Goal: Task Accomplishment & Management: Complete application form

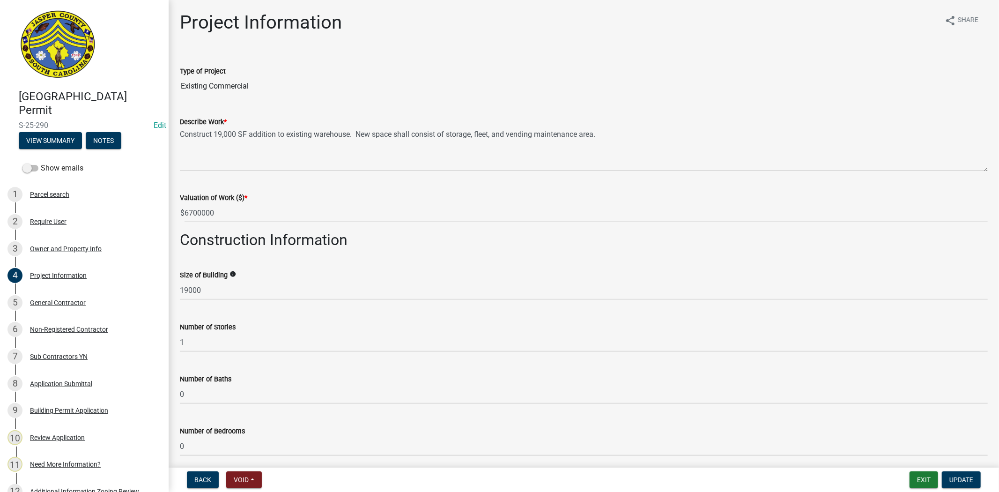
scroll to position [104, 0]
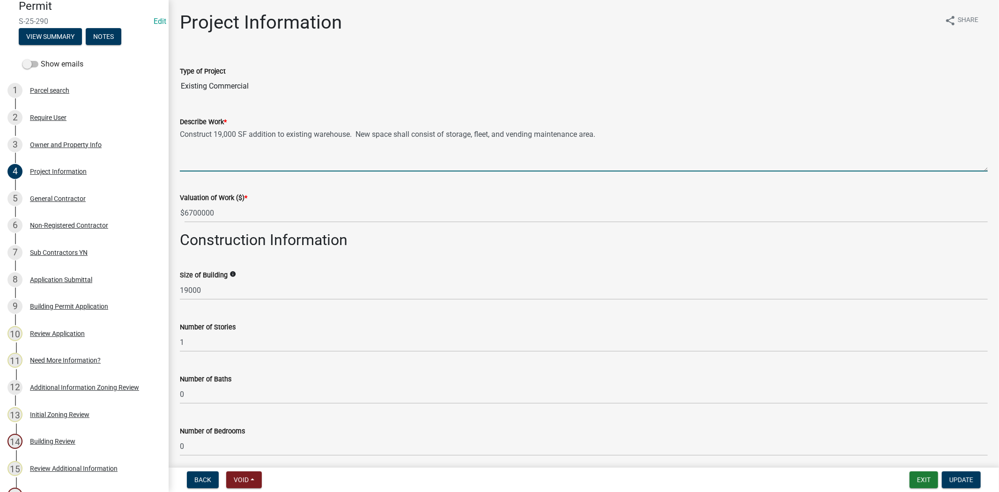
click at [950, 170] on textarea "Construct 19,000 SF addition to existing warehouse. New space shall consist of …" at bounding box center [584, 149] width 808 height 44
click at [927, 486] on button "Exit" at bounding box center [924, 479] width 29 height 17
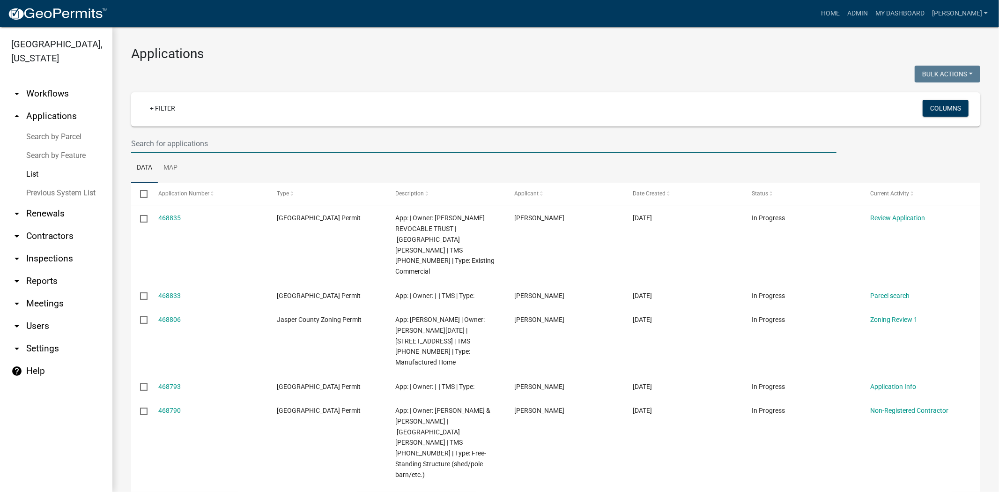
click at [143, 141] on input "text" at bounding box center [484, 143] width 706 height 19
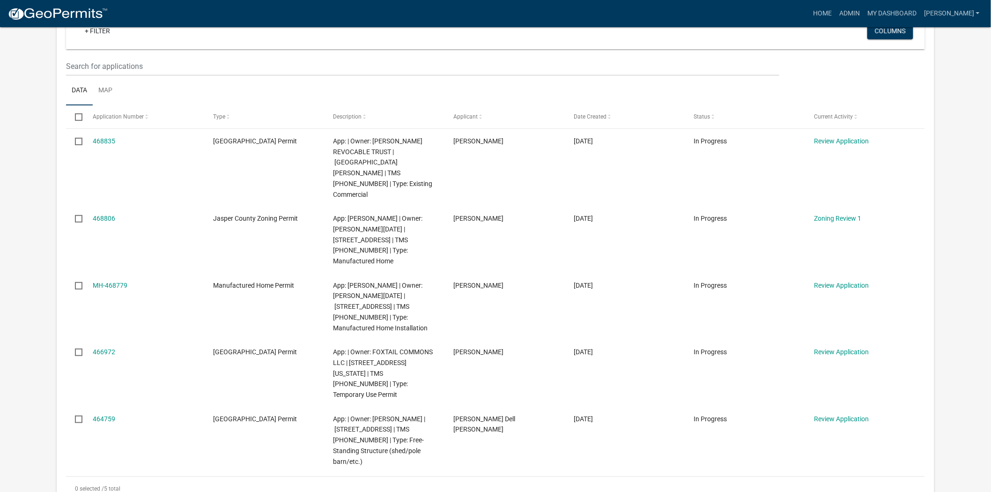
scroll to position [104, 0]
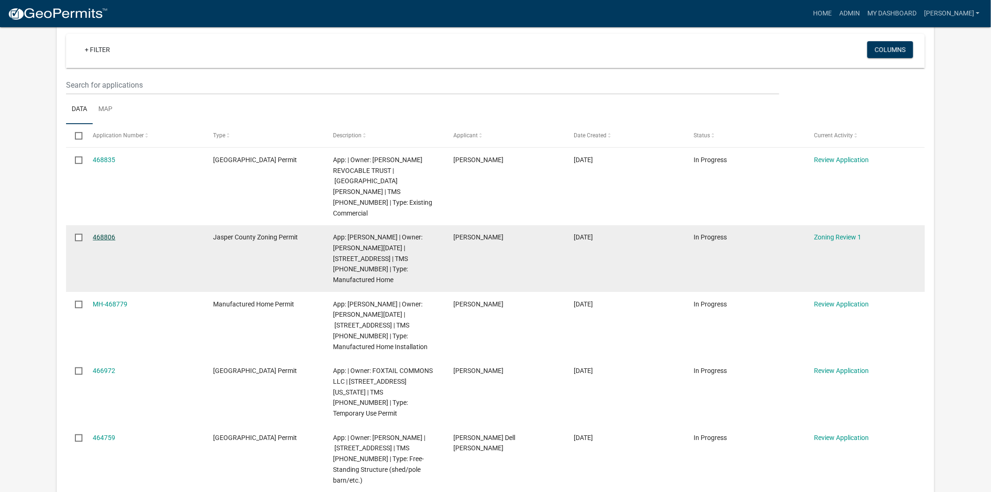
click at [104, 233] on link "468806" at bounding box center [104, 236] width 22 height 7
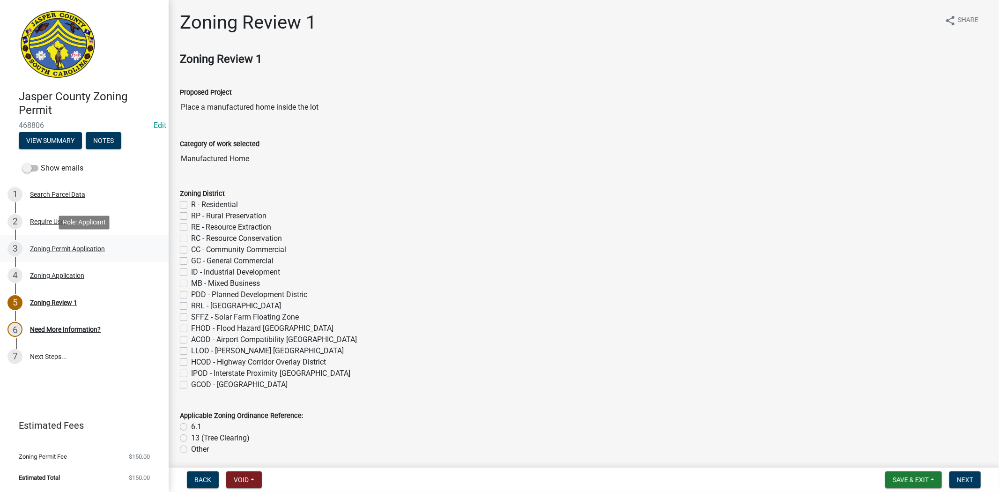
click at [58, 243] on div "3 Zoning Permit Application" at bounding box center [80, 248] width 146 height 15
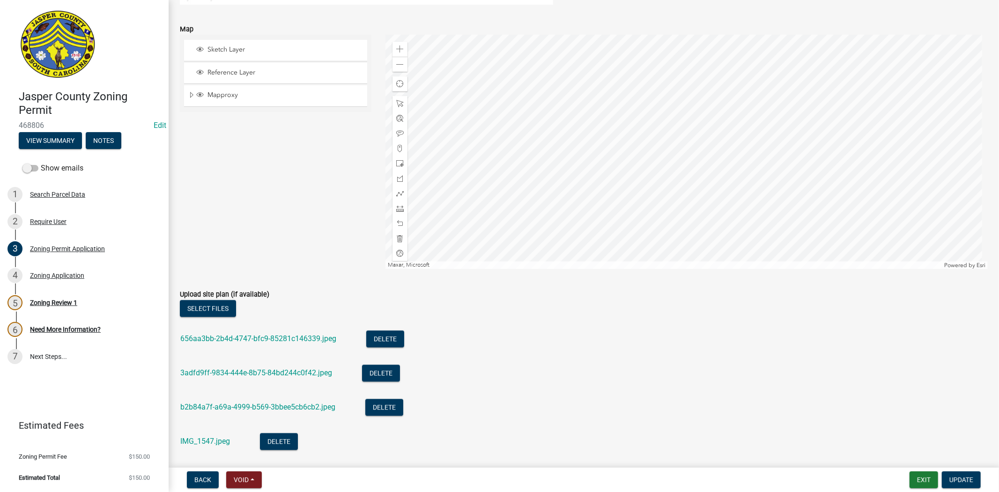
scroll to position [1666, 0]
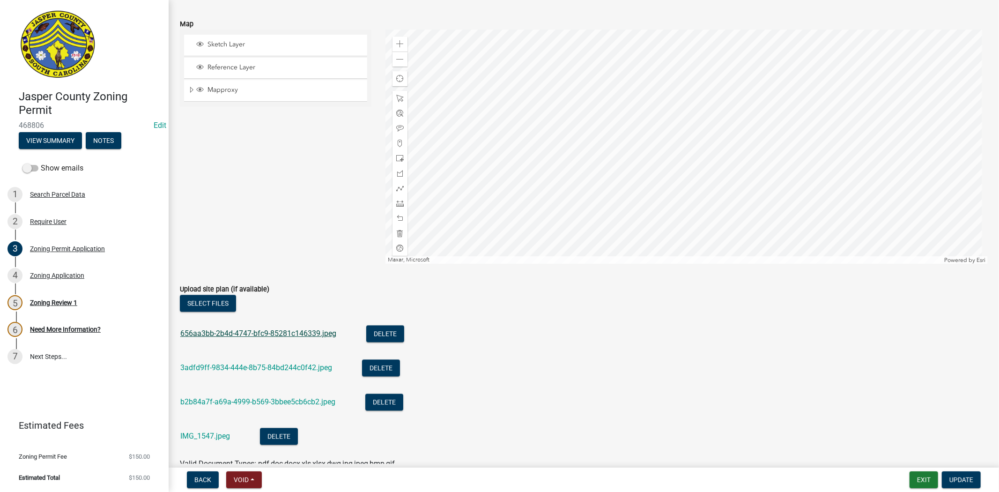
click at [249, 335] on link "656aa3bb-2b4d-4747-bfc9-85281c146339.jpeg" at bounding box center [258, 333] width 156 height 9
click at [238, 365] on link "3adfd9ff-9834-444e-8b75-84bd244c0f42.jpeg" at bounding box center [256, 367] width 152 height 9
click at [232, 402] on link "b2b84a7f-a69a-4999-b569-3bbee5cb6cb2.jpeg" at bounding box center [257, 401] width 155 height 9
click at [222, 403] on link "b2b84a7f-a69a-4999-b569-3bbee5cb6cb2.jpeg" at bounding box center [257, 401] width 155 height 9
click at [212, 434] on link "IMG_1547.jpeg" at bounding box center [205, 436] width 50 height 9
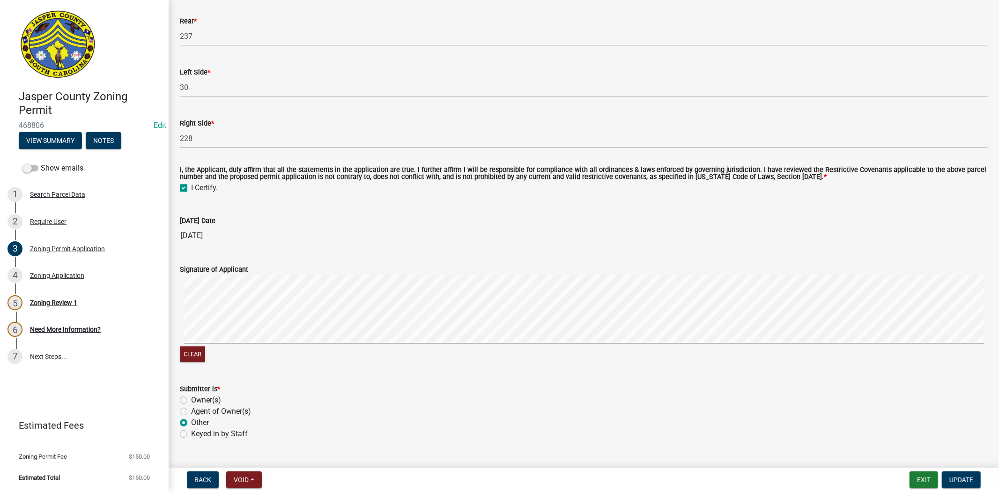
scroll to position [2249, 0]
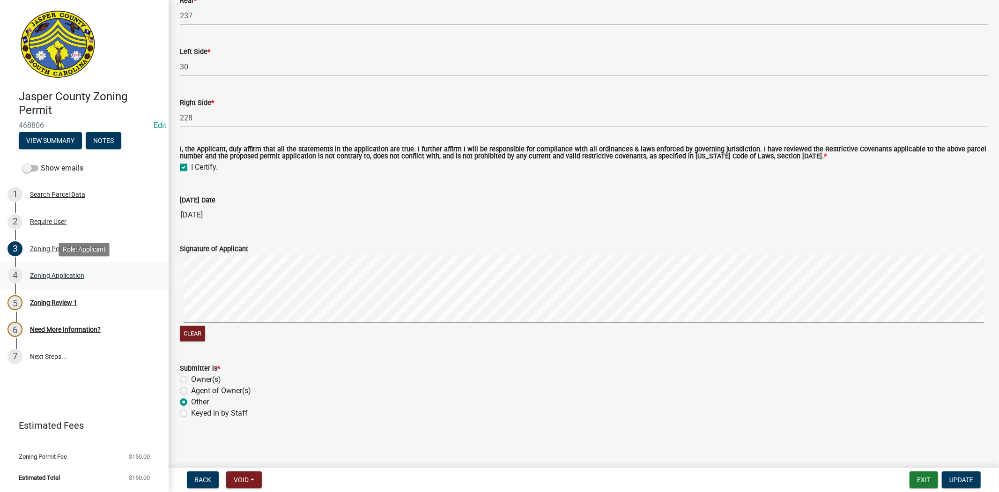
click at [110, 268] on div "4 Zoning Application" at bounding box center [80, 275] width 146 height 15
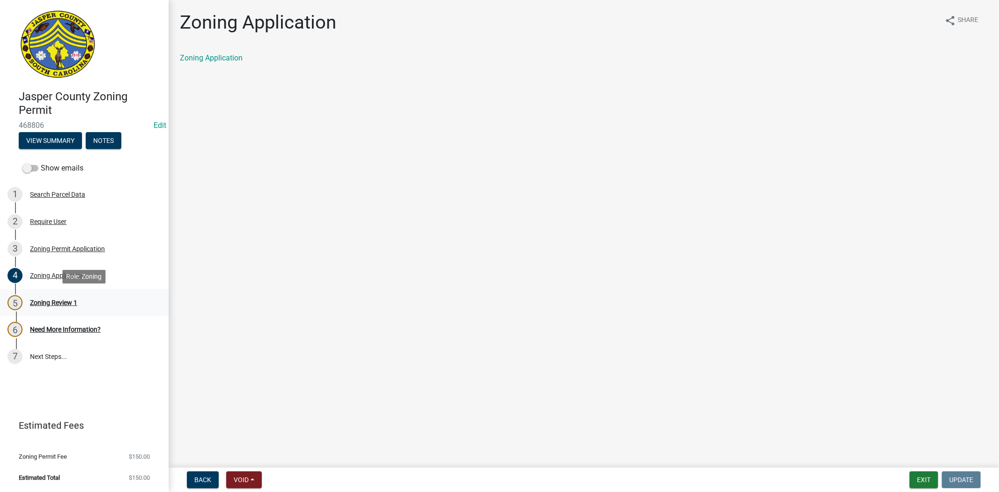
click at [76, 294] on link "5 Zoning Review 1" at bounding box center [84, 302] width 169 height 27
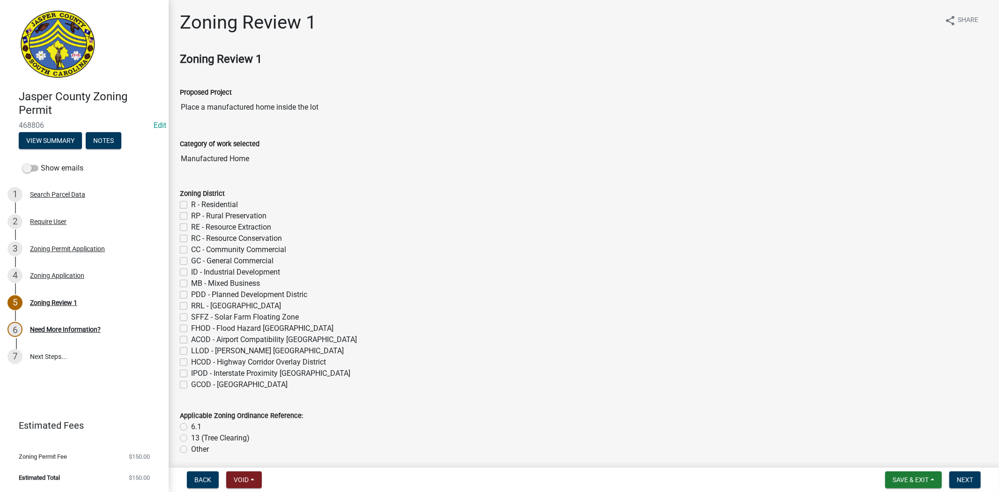
click at [191, 205] on label "R - Residential" at bounding box center [214, 204] width 47 height 11
click at [191, 205] on input "R - Residential" at bounding box center [194, 202] width 6 height 6
checkbox input "true"
checkbox input "false"
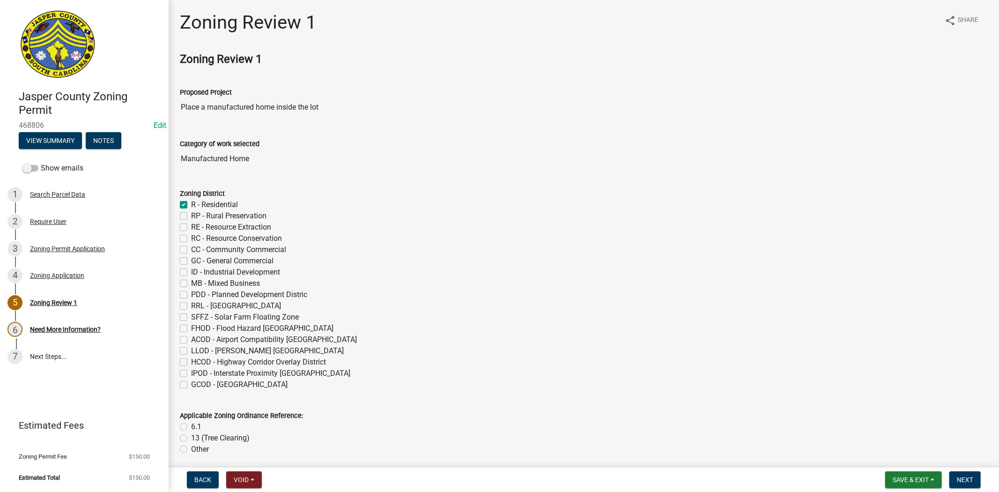
checkbox input "false"
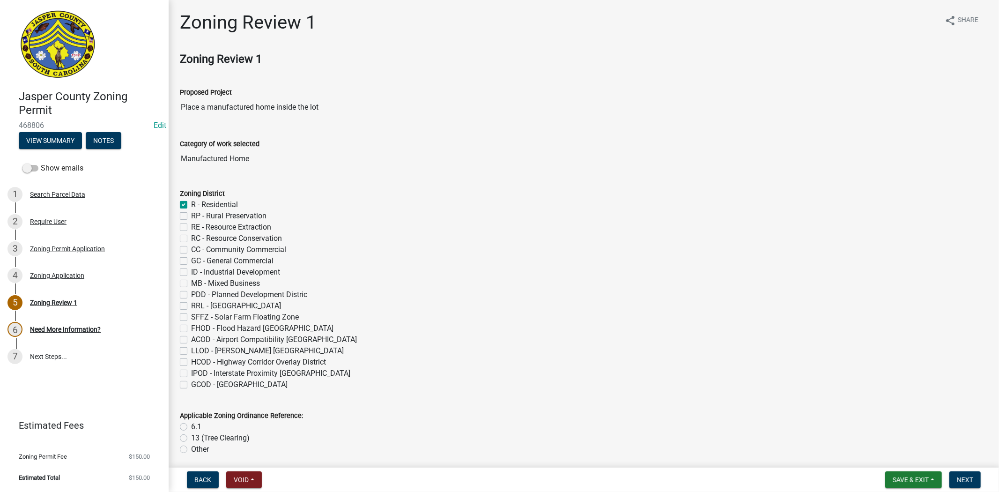
checkbox input "false"
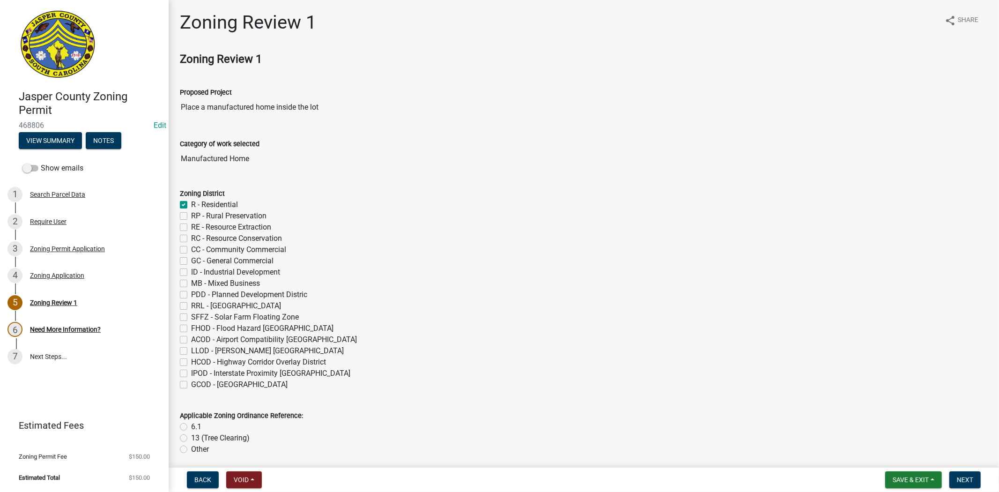
checkbox input "false"
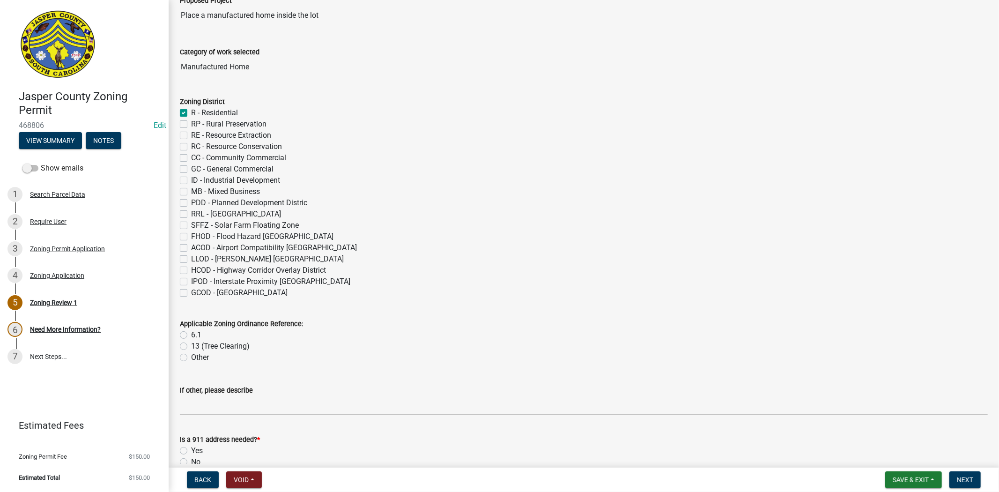
scroll to position [208, 0]
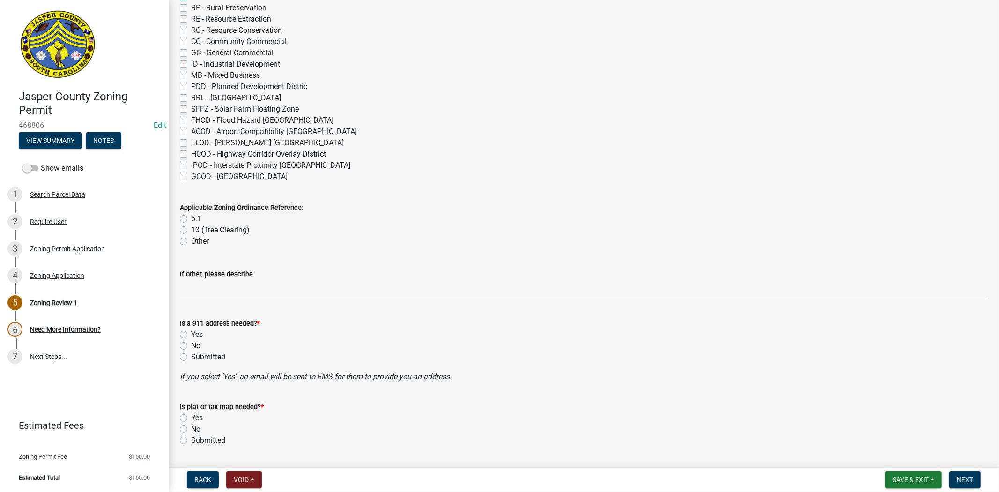
click at [191, 218] on label "6.1" at bounding box center [196, 218] width 10 height 11
click at [191, 218] on input "6.1" at bounding box center [194, 216] width 6 height 6
radio input "true"
click at [191, 348] on label "No" at bounding box center [195, 345] width 9 height 11
click at [191, 346] on input "No" at bounding box center [194, 343] width 6 height 6
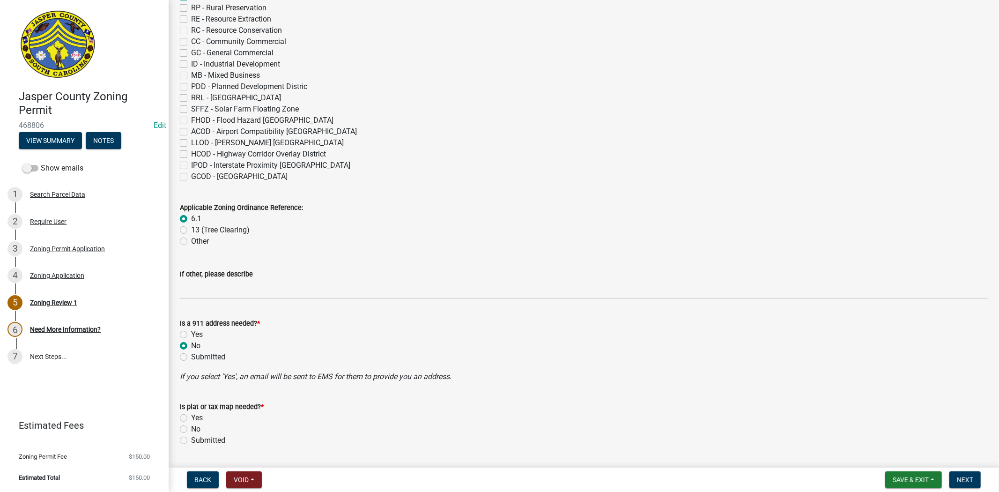
radio input "true"
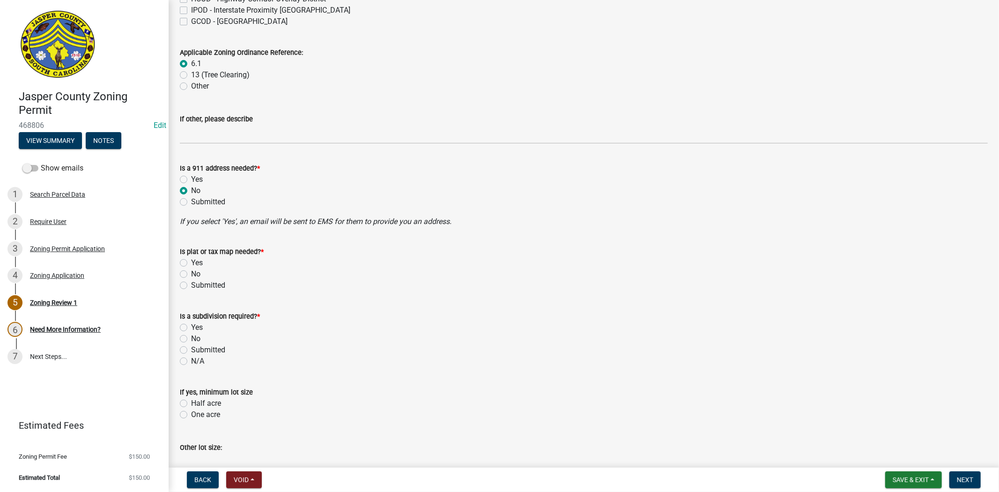
scroll to position [364, 0]
click at [191, 274] on label "No" at bounding box center [195, 273] width 9 height 11
click at [191, 274] on input "No" at bounding box center [194, 271] width 6 height 6
radio input "true"
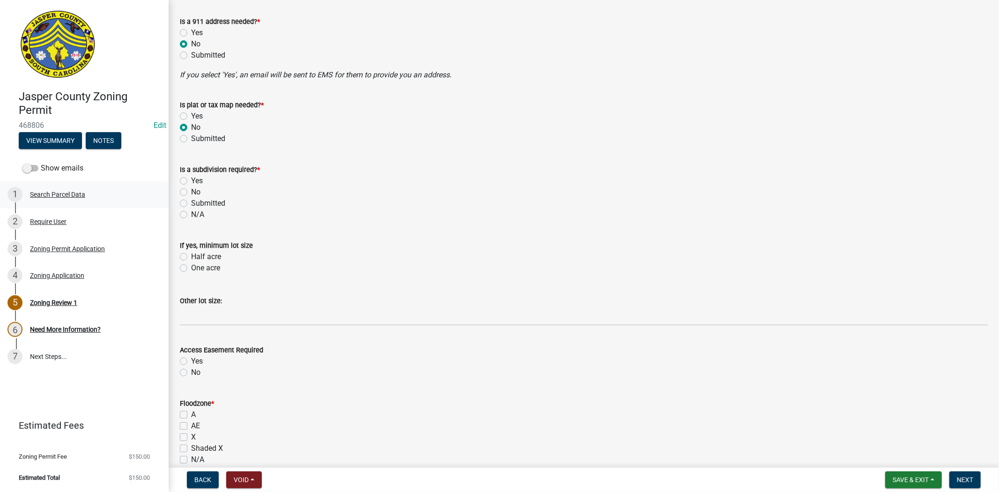
scroll to position [521, 0]
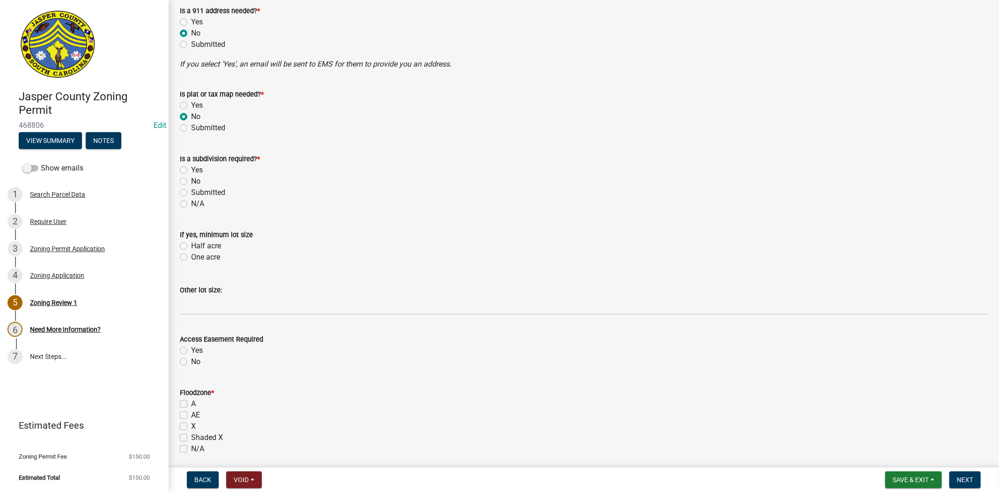
click at [189, 180] on div "No" at bounding box center [584, 181] width 808 height 11
click at [187, 180] on div "No" at bounding box center [584, 181] width 808 height 11
click at [191, 180] on label "No" at bounding box center [195, 181] width 9 height 11
click at [191, 180] on input "No" at bounding box center [194, 179] width 6 height 6
radio input "true"
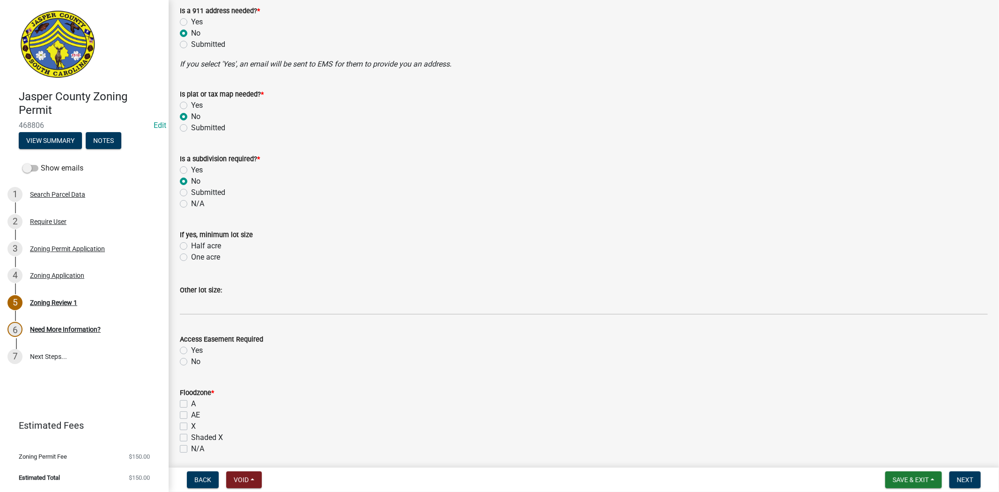
click at [191, 361] on label "No" at bounding box center [195, 361] width 9 height 11
click at [191, 361] on input "No" at bounding box center [194, 359] width 6 height 6
radio input "true"
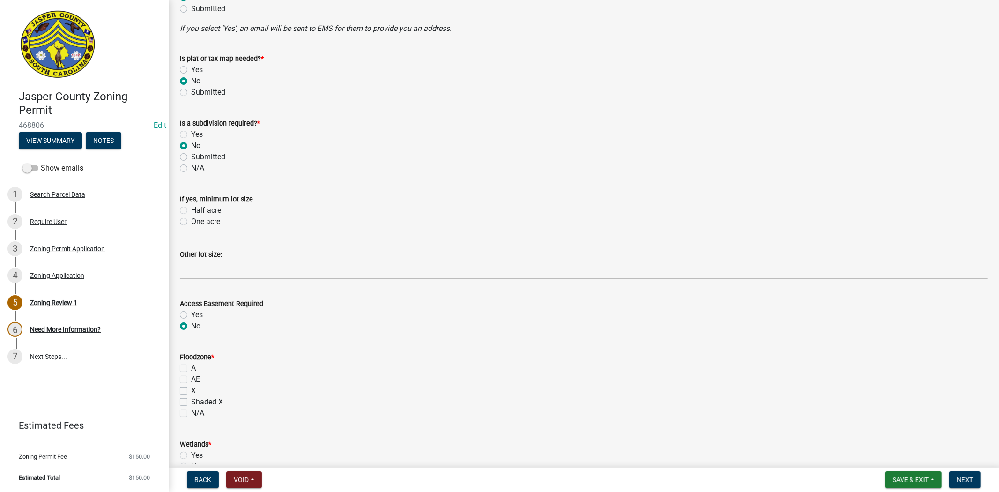
scroll to position [625, 0]
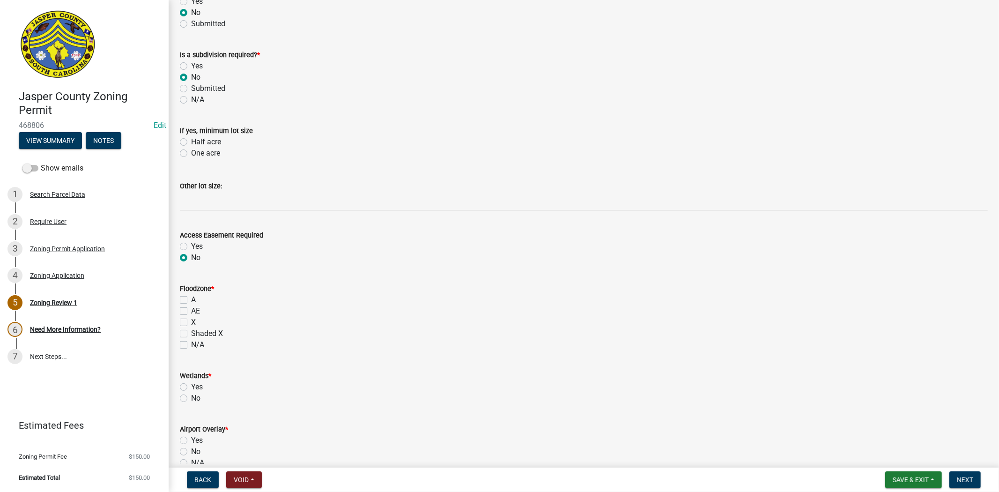
click at [191, 321] on label "X" at bounding box center [193, 322] width 5 height 11
click at [191, 321] on input "X" at bounding box center [194, 320] width 6 height 6
checkbox input "true"
checkbox input "false"
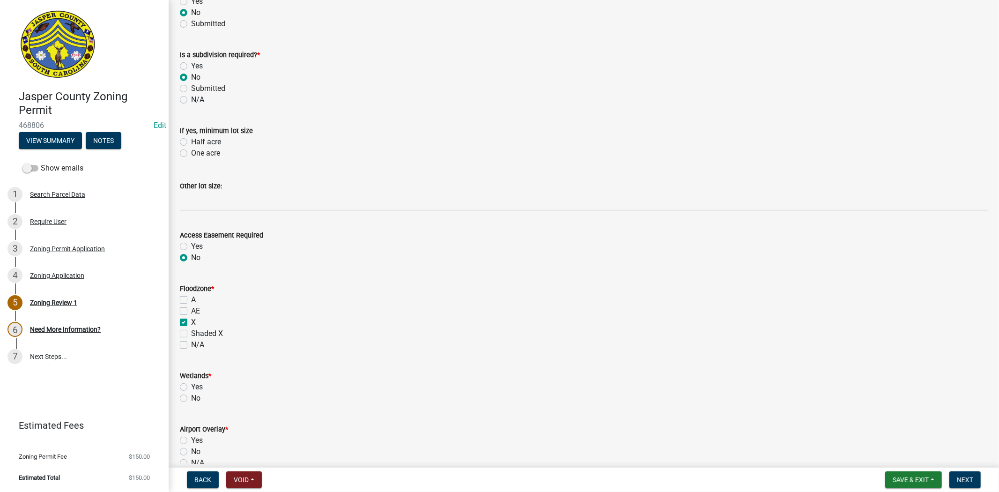
checkbox input "true"
checkbox input "false"
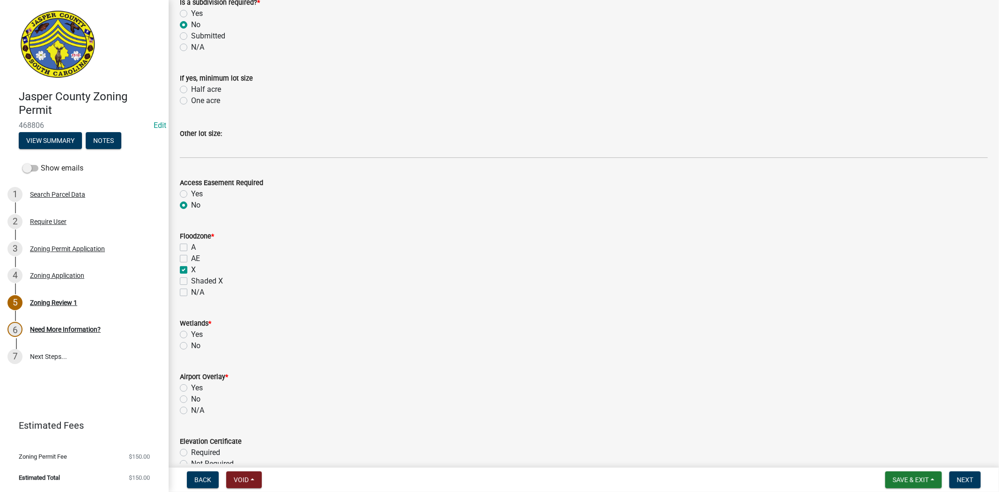
scroll to position [833, 0]
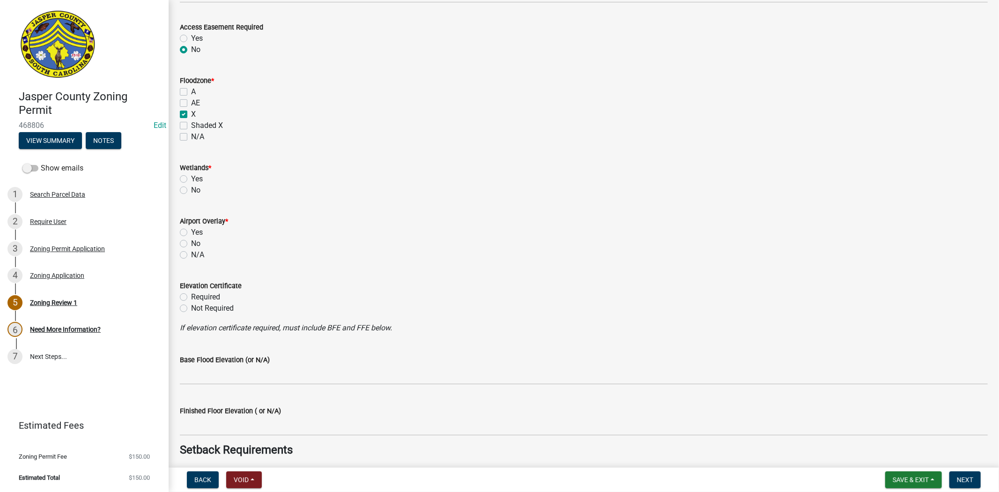
click at [191, 189] on label "No" at bounding box center [195, 190] width 9 height 11
click at [191, 189] on input "No" at bounding box center [194, 188] width 6 height 6
radio input "true"
click at [191, 245] on label "No" at bounding box center [195, 243] width 9 height 11
click at [191, 244] on input "No" at bounding box center [194, 241] width 6 height 6
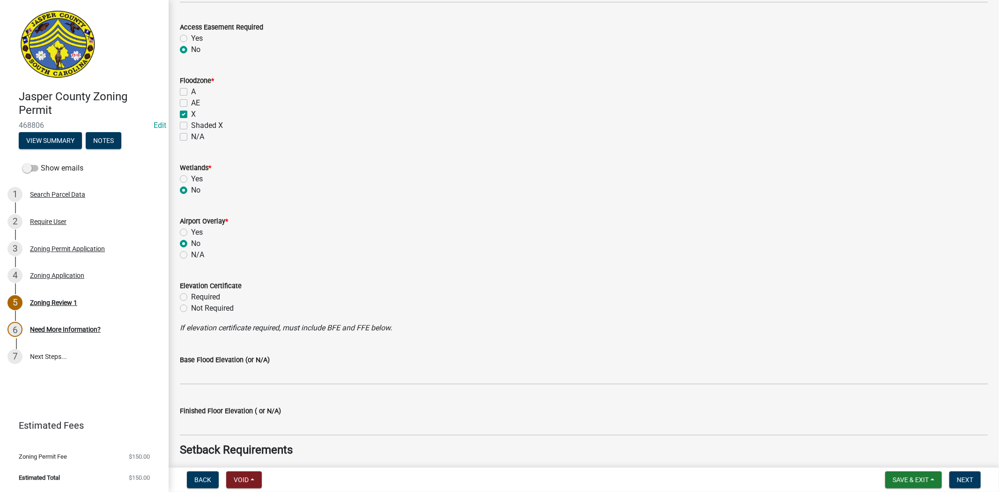
radio input "true"
click at [191, 233] on label "Yes" at bounding box center [197, 232] width 12 height 11
click at [191, 233] on input "Yes" at bounding box center [194, 230] width 6 height 6
radio input "true"
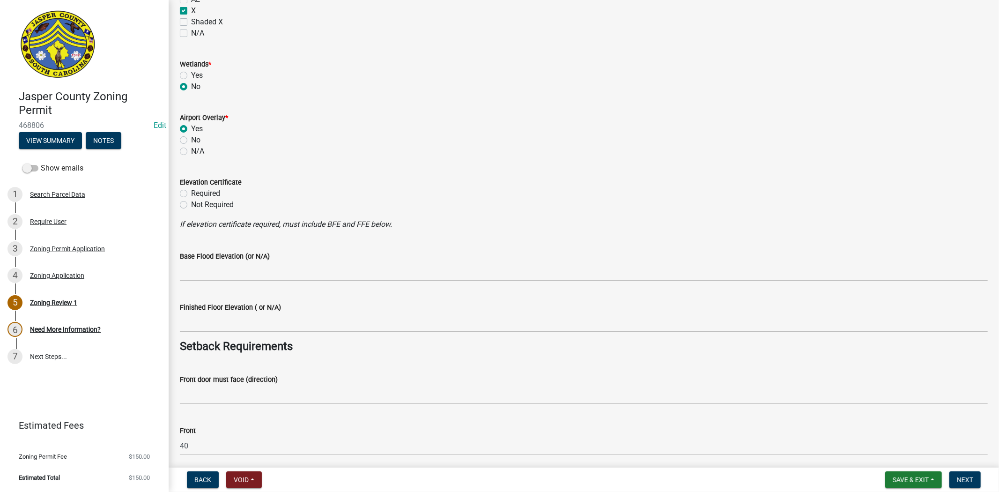
scroll to position [937, 0]
click at [191, 203] on label "Not Required" at bounding box center [212, 203] width 43 height 11
click at [191, 203] on input "Not Required" at bounding box center [194, 201] width 6 height 6
radio input "true"
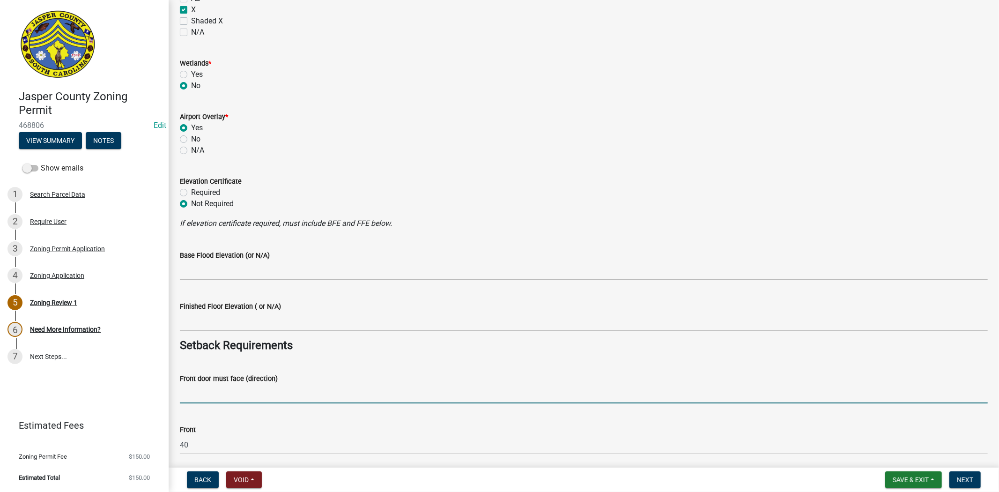
drag, startPoint x: 191, startPoint y: 395, endPoint x: 324, endPoint y: 344, distance: 143.0
click at [191, 395] on input "Front door must face (direction)" at bounding box center [584, 393] width 808 height 19
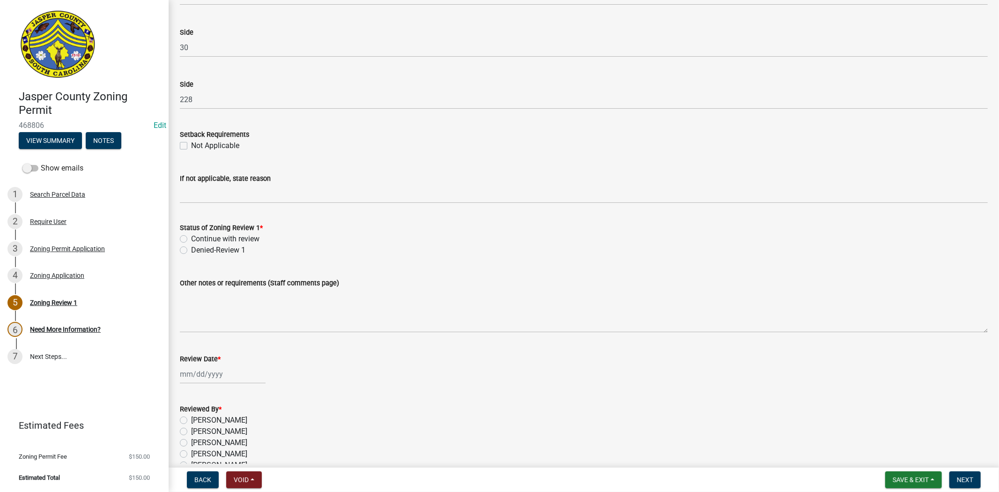
scroll to position [1458, 0]
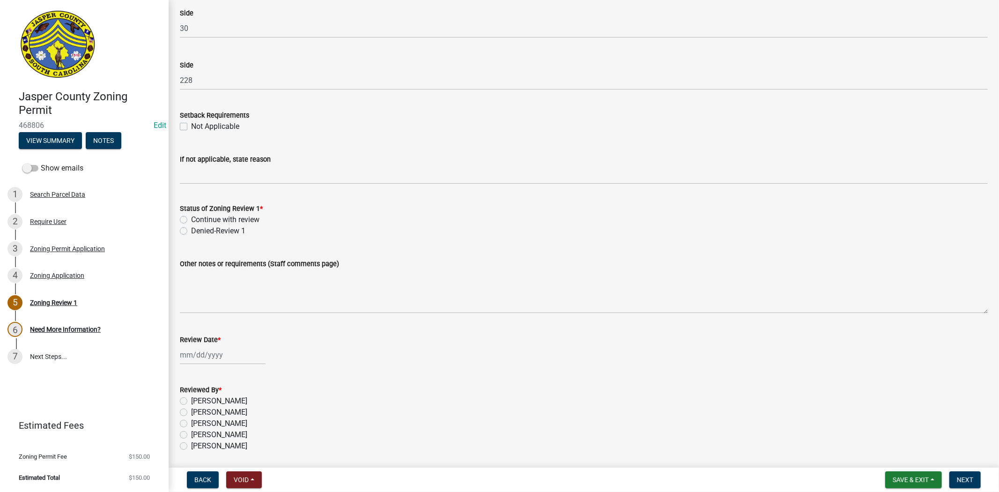
type input "blessing st"
click at [191, 222] on label "Continue with review" at bounding box center [225, 219] width 68 height 11
click at [191, 220] on input "Continue with review" at bounding box center [194, 217] width 6 height 6
radio input "true"
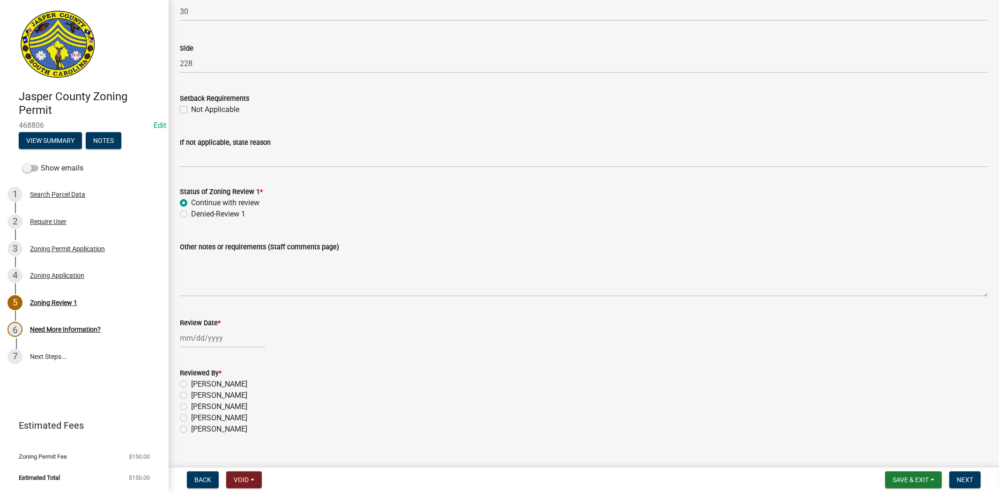
scroll to position [1490, 0]
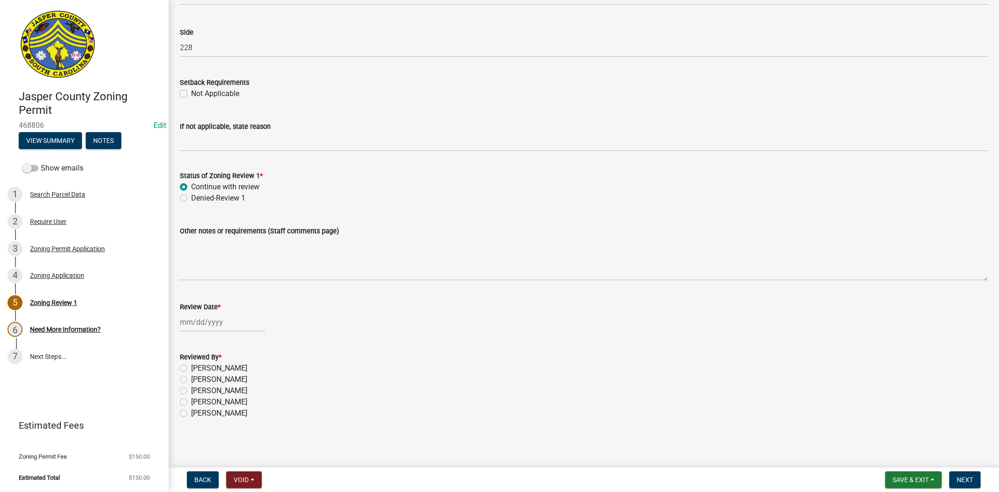
select select "8"
select select "2025"
drag, startPoint x: 207, startPoint y: 324, endPoint x: 207, endPoint y: 332, distance: 7.5
click at [207, 324] on div "Jan Feb Mar Apr May Jun Jul Aug Sep Oct Nov Dec 1525 1526 1527 1528 1529 1530 1…" at bounding box center [223, 321] width 86 height 19
click at [182, 434] on div "25" at bounding box center [189, 431] width 15 height 15
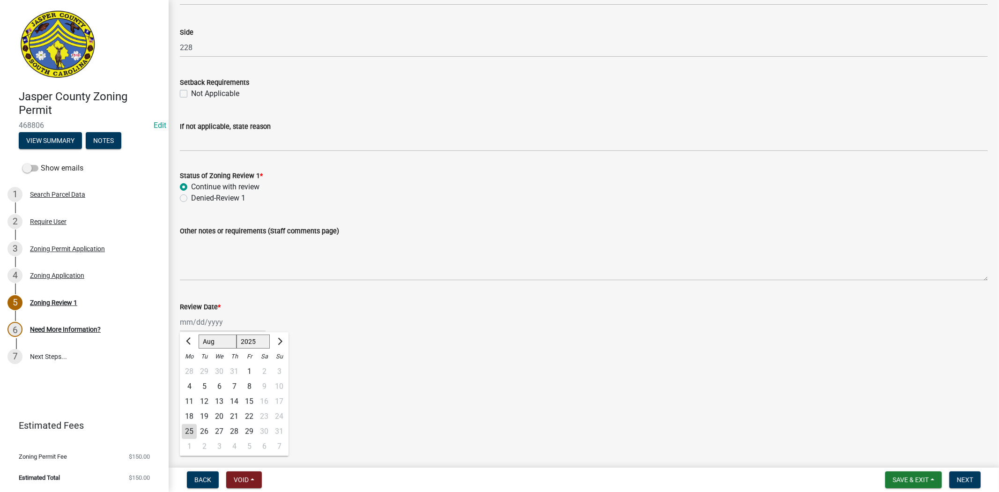
type input "[DATE]"
click at [176, 366] on div "Reviewed By * Ciara Chapman Lisa Wagner Ryan Campbell Stephanie Oviedo Tara Hay…" at bounding box center [584, 379] width 822 height 79
click at [191, 366] on label "Ciara Chapman" at bounding box center [219, 368] width 56 height 11
click at [191, 366] on input "Ciara Chapman" at bounding box center [194, 366] width 6 height 6
radio input "true"
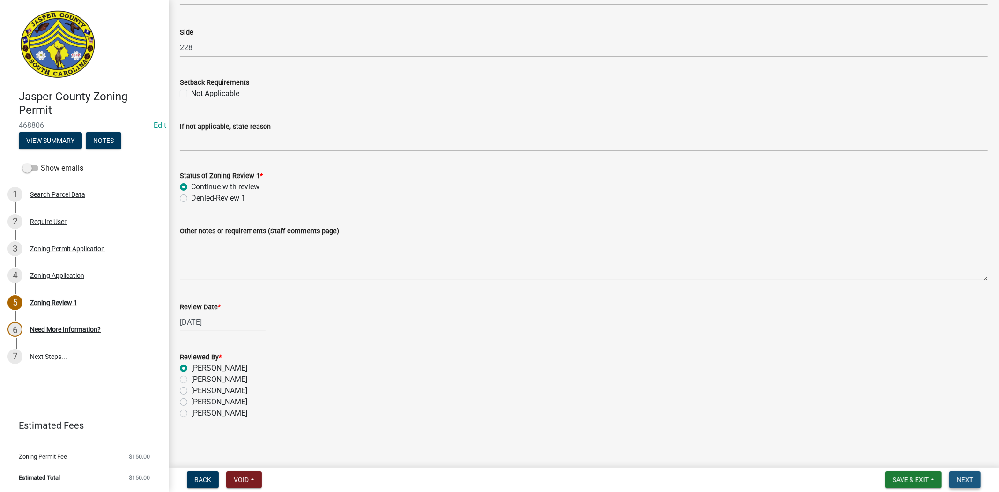
click at [968, 481] on span "Next" at bounding box center [965, 479] width 16 height 7
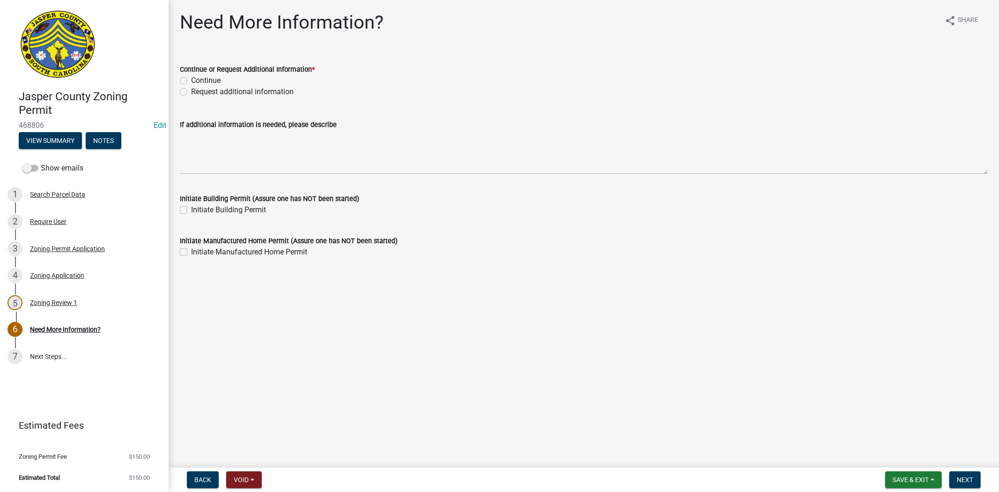
click at [191, 90] on label "Request additional information" at bounding box center [242, 91] width 103 height 11
click at [191, 90] on input "Request additional information" at bounding box center [194, 89] width 6 height 6
radio input "true"
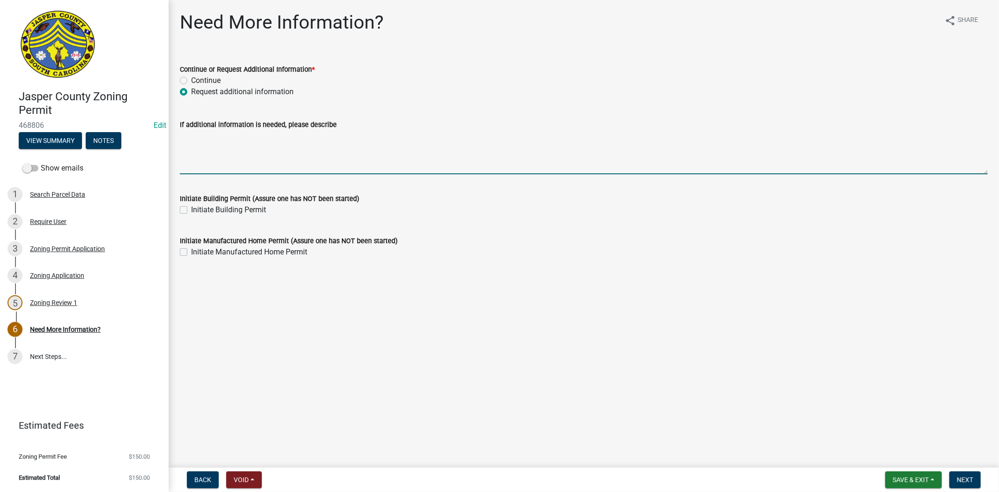
click at [181, 148] on textarea "If additional information is needed, please describe" at bounding box center [584, 152] width 808 height 44
type textarea "waiting for information on our end"
click at [958, 481] on span "Next" at bounding box center [965, 479] width 16 height 7
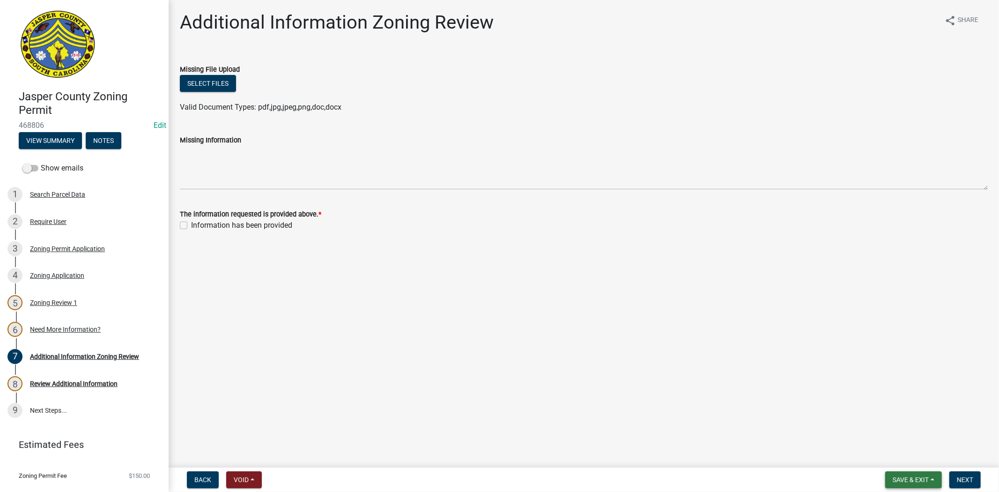
click at [911, 476] on span "Save & Exit" at bounding box center [911, 479] width 36 height 7
click at [885, 453] on button "Save & Exit" at bounding box center [904, 455] width 75 height 22
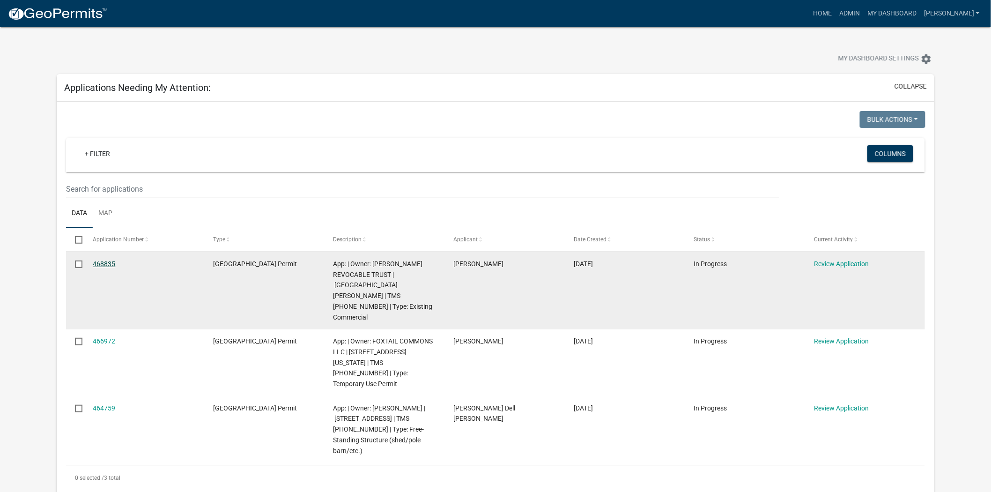
click at [103, 262] on link "468835" at bounding box center [104, 263] width 22 height 7
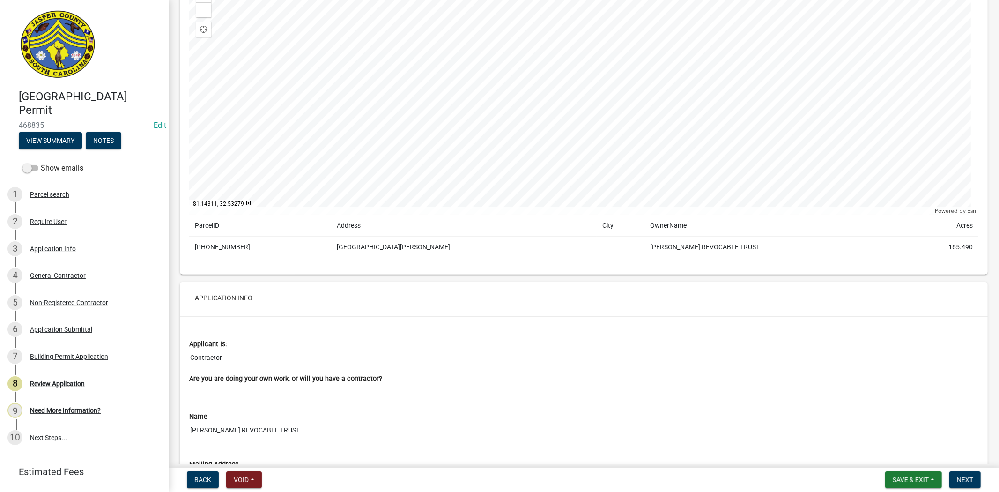
scroll to position [260, 0]
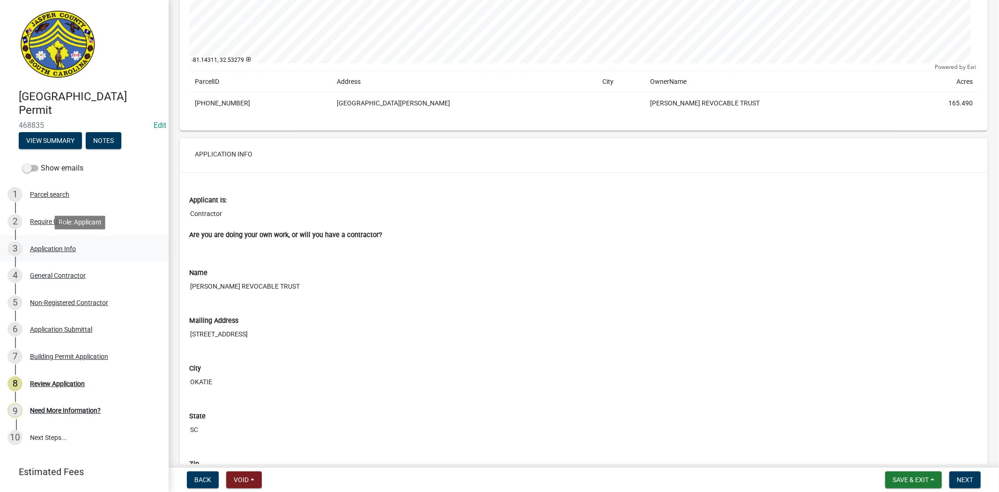
drag, startPoint x: 60, startPoint y: 244, endPoint x: 64, endPoint y: 239, distance: 6.6
click at [60, 245] on div "3 Application Info" at bounding box center [80, 248] width 146 height 15
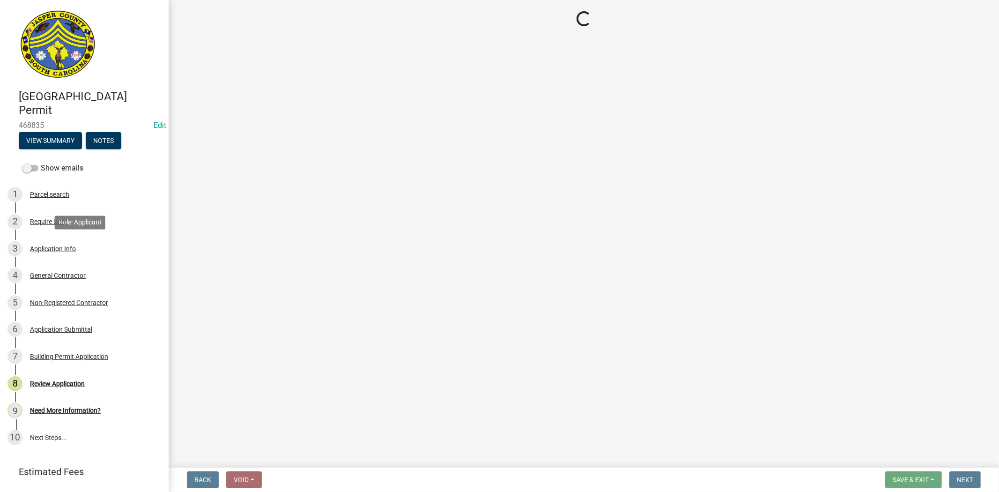
scroll to position [0, 0]
select select "9ee69ee8-4d28-486b-bc7b-e904e70aa828"
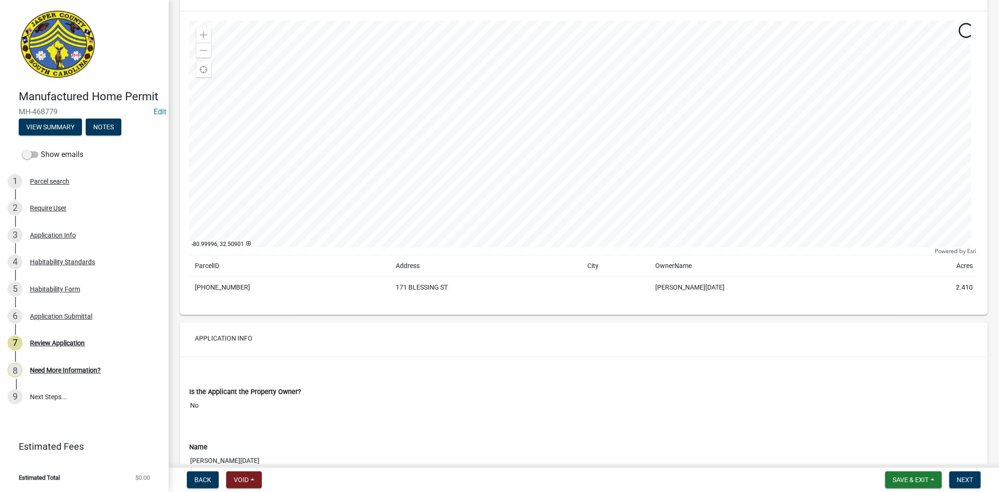
scroll to position [156, 0]
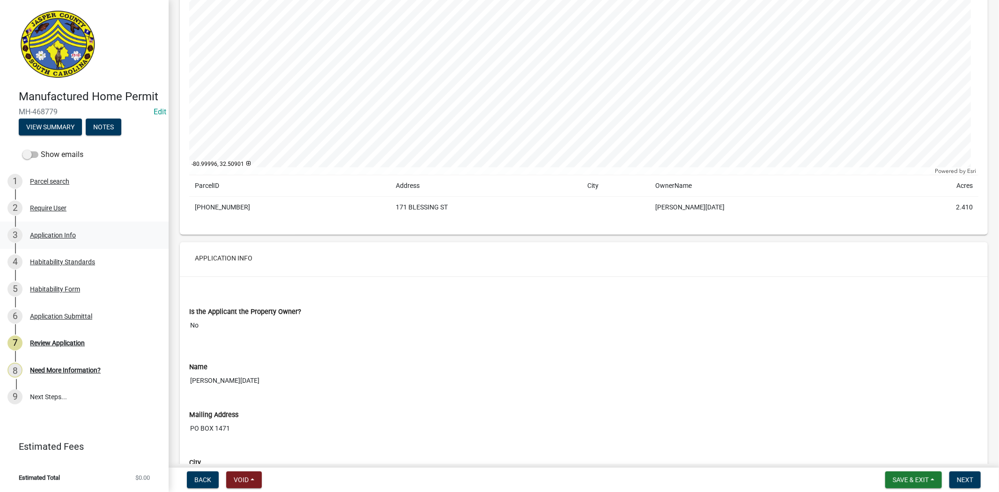
click at [88, 239] on div "3 Application Info" at bounding box center [80, 235] width 146 height 15
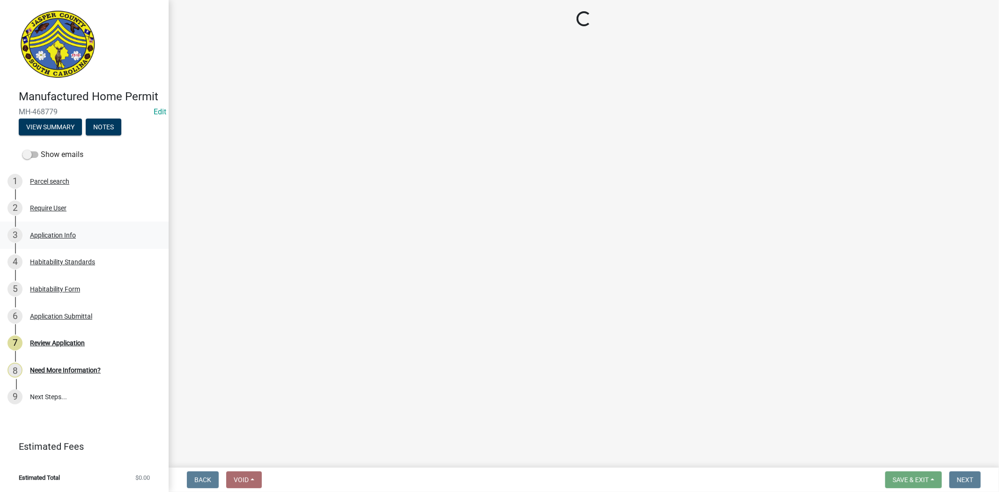
scroll to position [0, 0]
select select "00748aa1-56c2-4786-b7ff-9b3cb1d8d455"
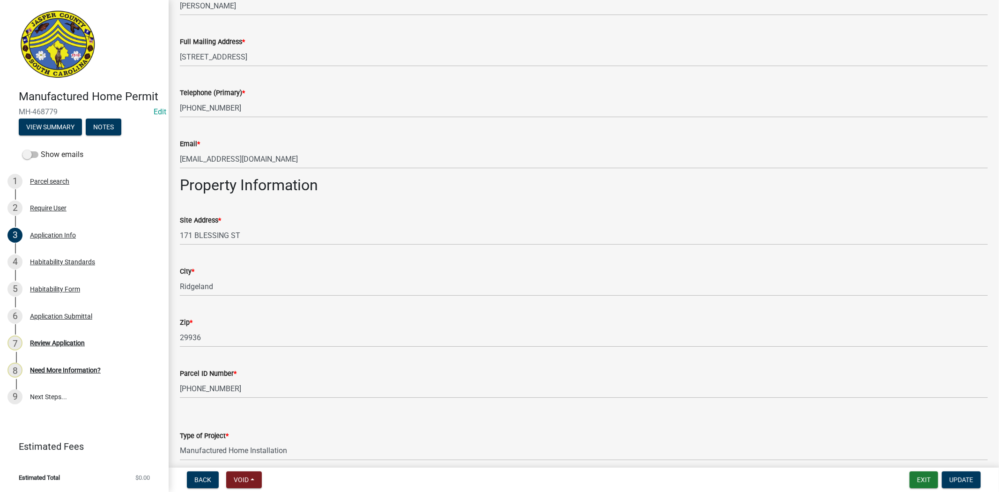
scroll to position [833, 0]
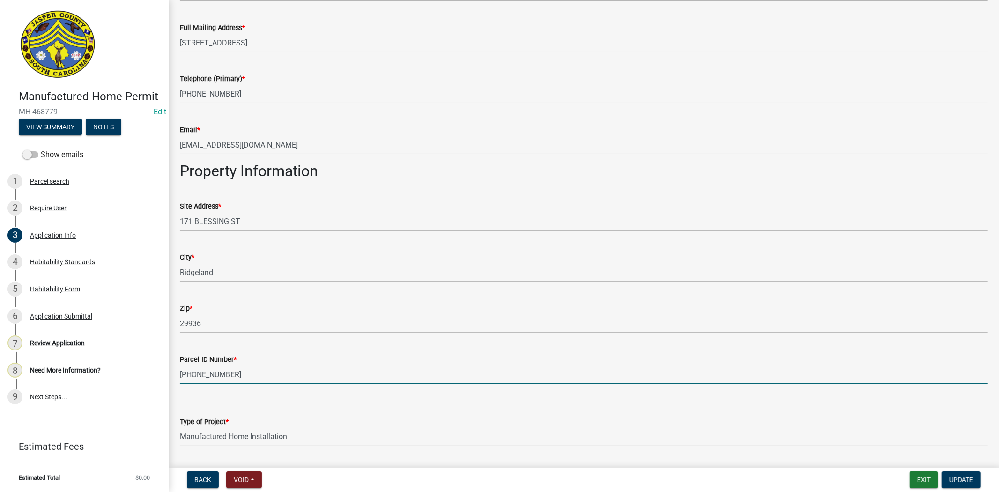
drag, startPoint x: 249, startPoint y: 375, endPoint x: 169, endPoint y: 375, distance: 80.6
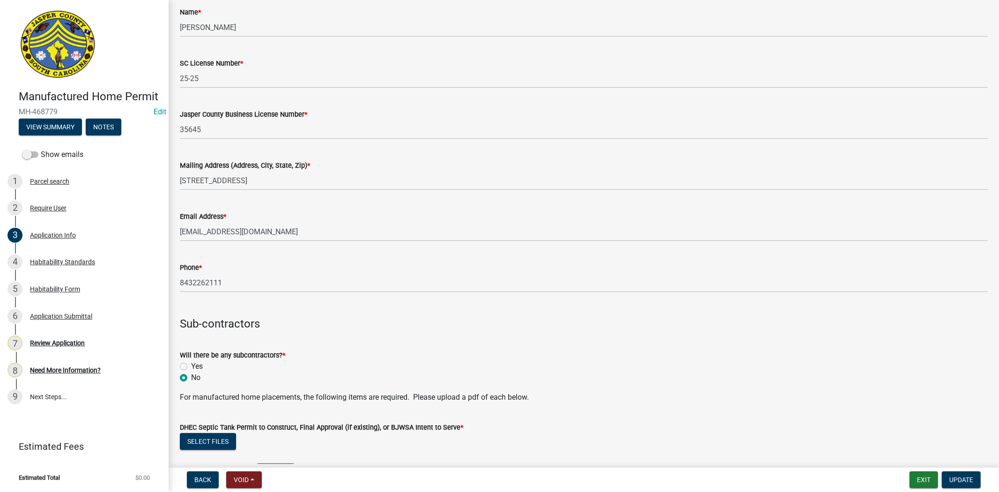
scroll to position [2290, 0]
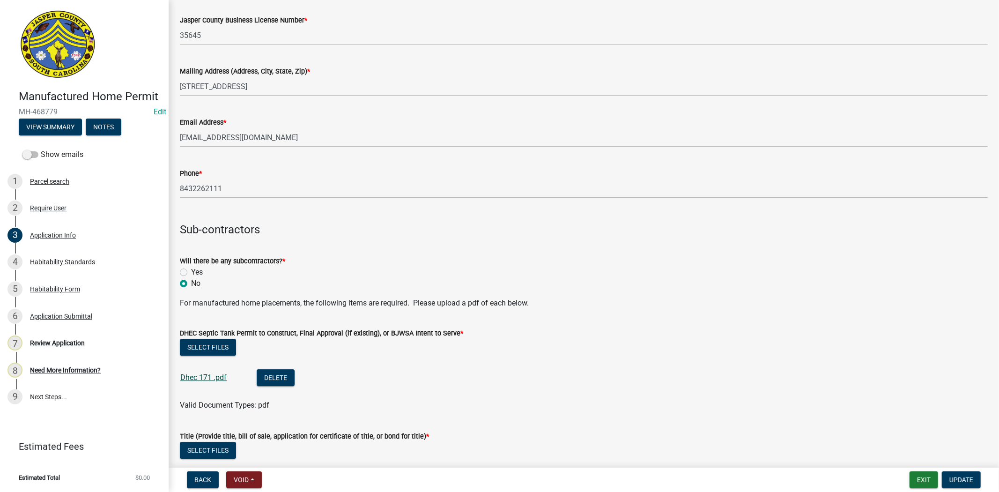
click at [183, 374] on link "Dhec 171 .pdf" at bounding box center [203, 377] width 46 height 9
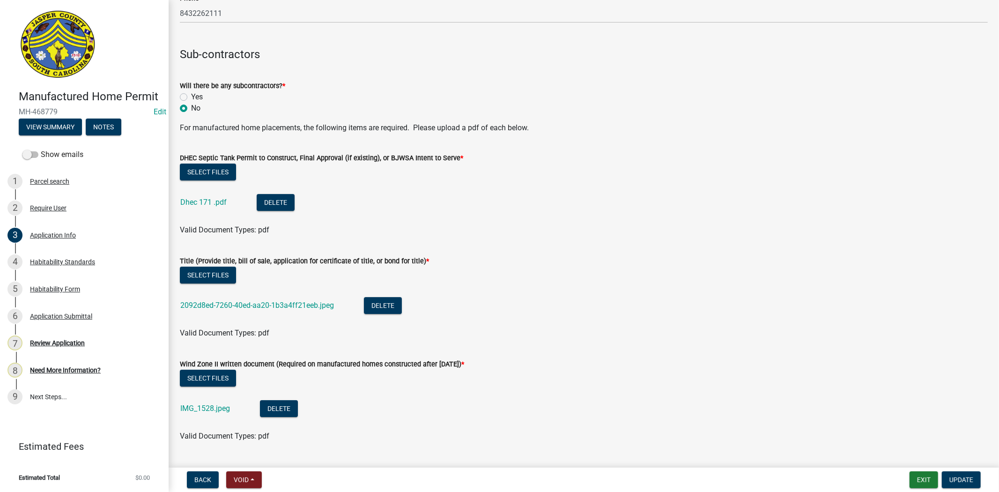
scroll to position [2499, 0]
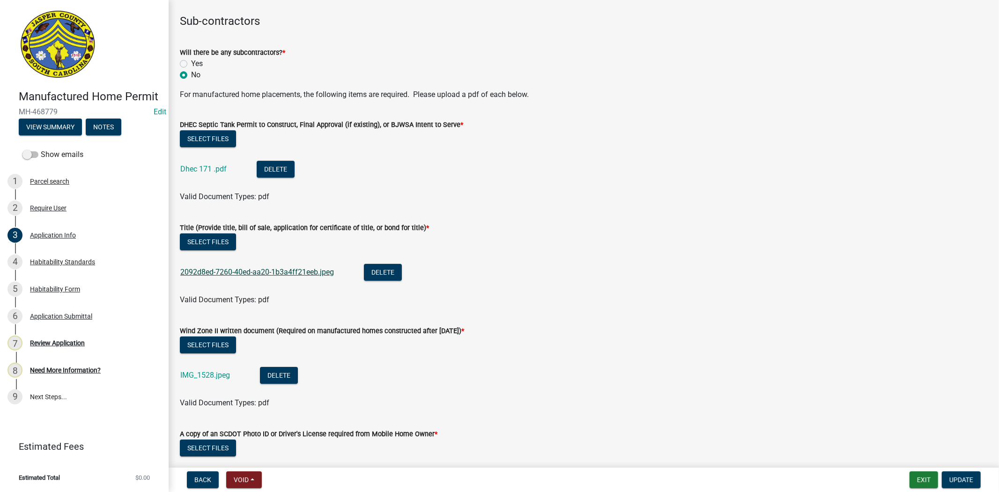
click at [250, 268] on link "2092d8ed-7260-40ed-aa20-1b3a4ff21eeb.jpeg" at bounding box center [257, 272] width 154 height 9
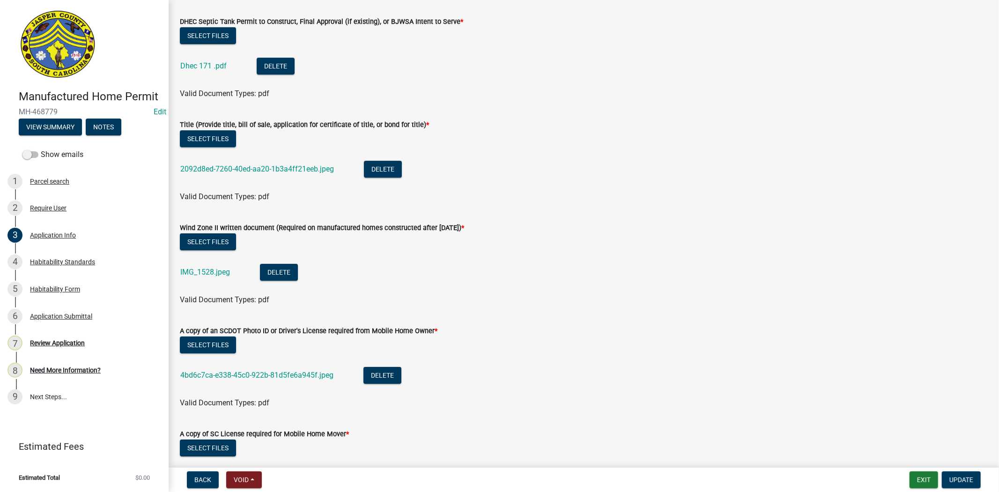
scroll to position [2603, 0]
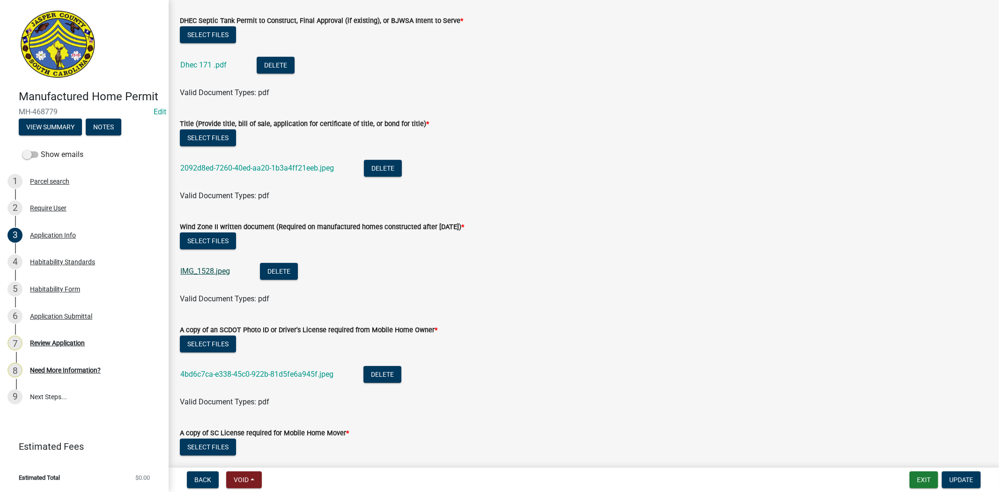
click at [212, 272] on link "IMG_1528.jpeg" at bounding box center [205, 271] width 50 height 9
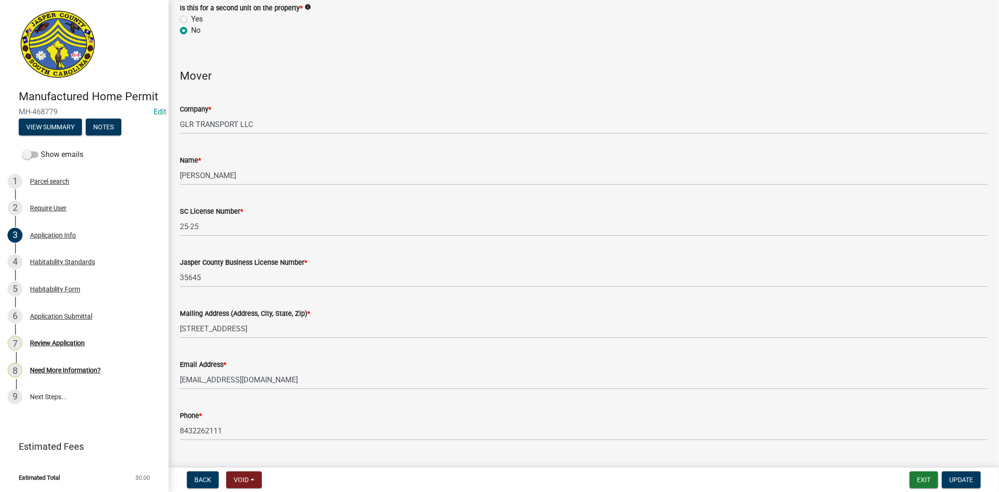
scroll to position [2134, 0]
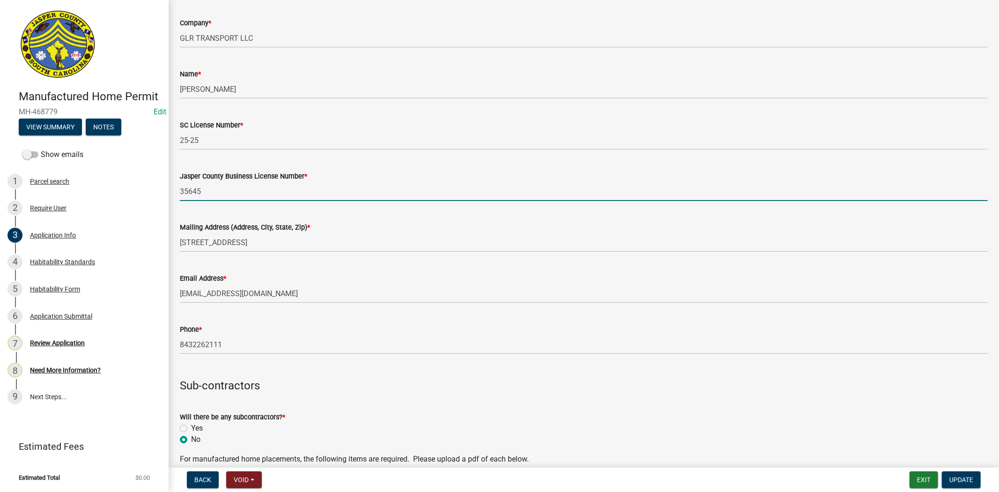
click at [216, 187] on input "35645" at bounding box center [584, 191] width 808 height 19
type input "3"
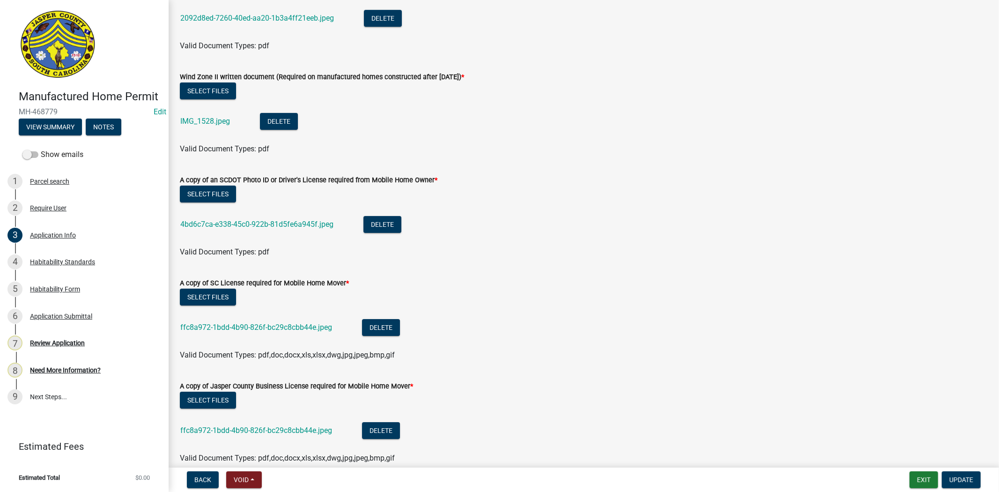
scroll to position [2811, 0]
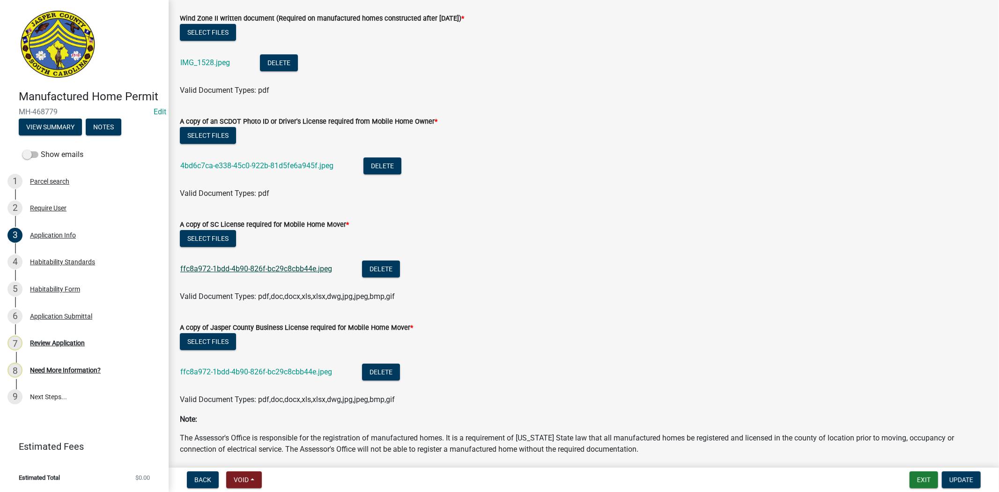
type input "7889"
click at [214, 267] on link "ffc8a972-1bdd-4b90-826f-bc29c8cbb44e.jpeg" at bounding box center [256, 268] width 152 height 9
click at [264, 169] on link "4bd6c7ca-e338-45c0-922b-81d5fe6a945f.jpeg" at bounding box center [256, 165] width 153 height 9
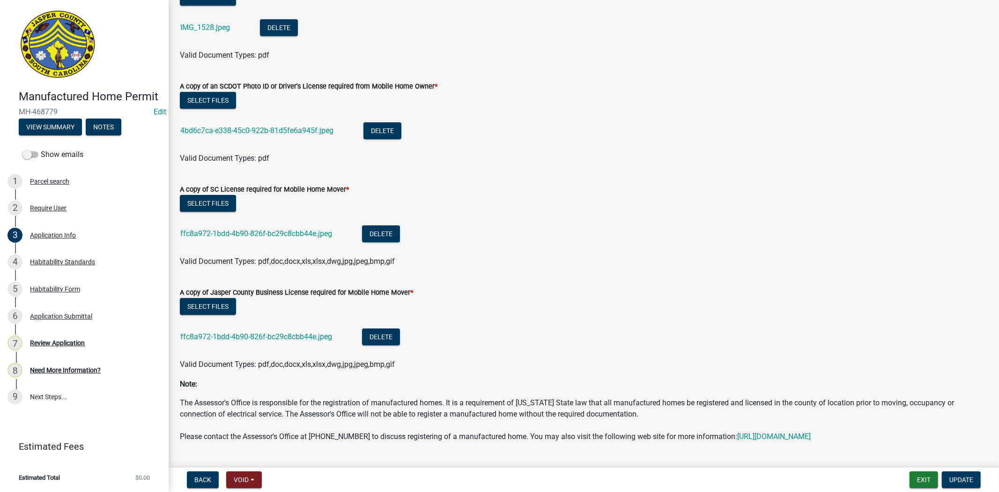
scroll to position [2879, 0]
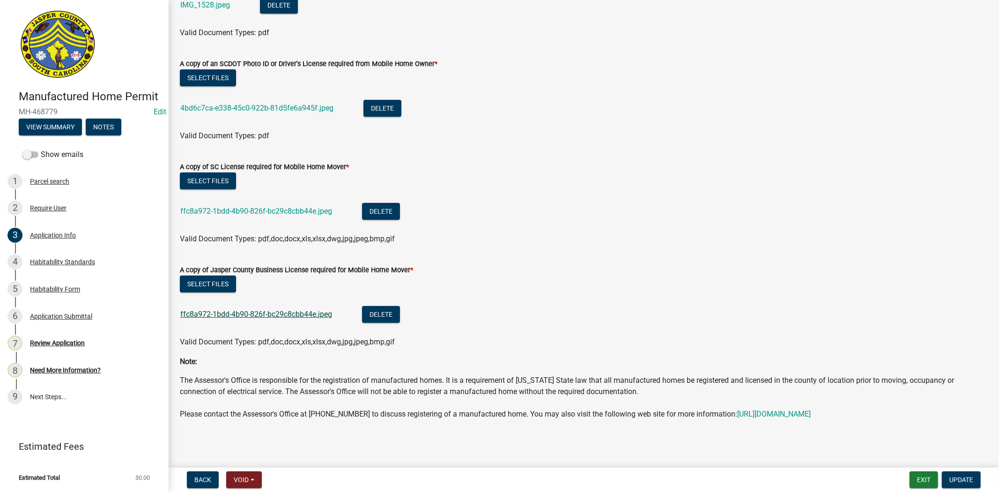
click at [255, 310] on link "ffc8a972-1bdd-4b90-826f-bc29c8cbb44e.jpeg" at bounding box center [256, 314] width 152 height 9
drag, startPoint x: 78, startPoint y: 259, endPoint x: 92, endPoint y: 258, distance: 14.1
click at [81, 259] on div "Habitability Standards" at bounding box center [62, 262] width 65 height 7
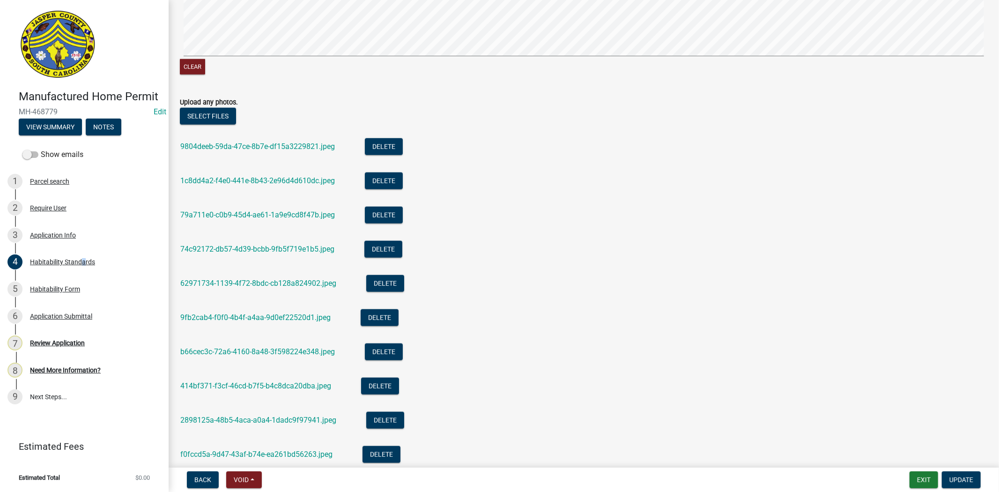
scroll to position [781, 0]
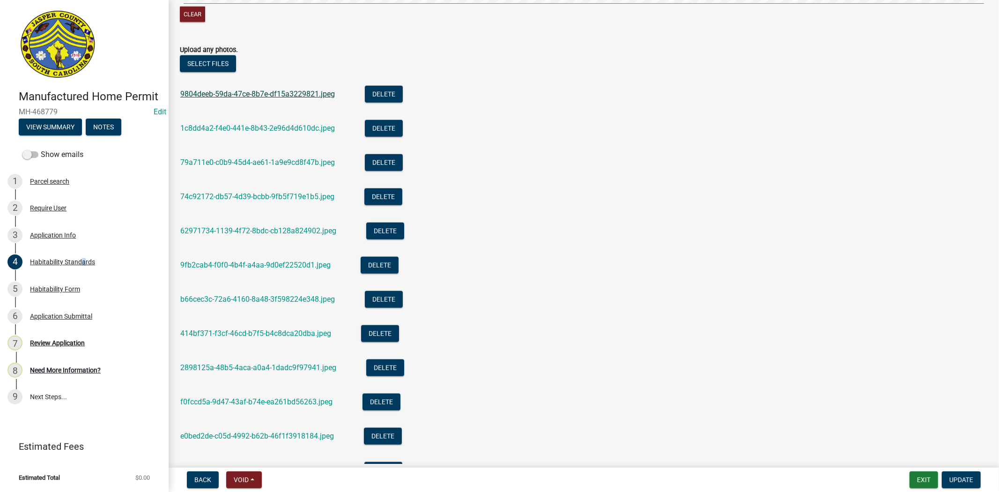
click at [223, 92] on link "9804deeb-59da-47ce-8b7e-df15a3229821.jpeg" at bounding box center [257, 93] width 155 height 9
click at [198, 131] on link "1c8dd4a2-f4e0-441e-8b43-2e96d4d610dc.jpeg" at bounding box center [257, 128] width 155 height 9
click at [275, 165] on link "79a711e0-c0b9-45d4-ae61-1a9e9cd8f47b.jpeg" at bounding box center [257, 162] width 155 height 9
click at [193, 195] on link "74c92172-db57-4d39-bcbb-9fb5f719e1b5.jpeg" at bounding box center [257, 196] width 154 height 9
click at [253, 228] on link "62971734-1139-4f72-8bdc-cb128a824902.jpeg" at bounding box center [258, 230] width 156 height 9
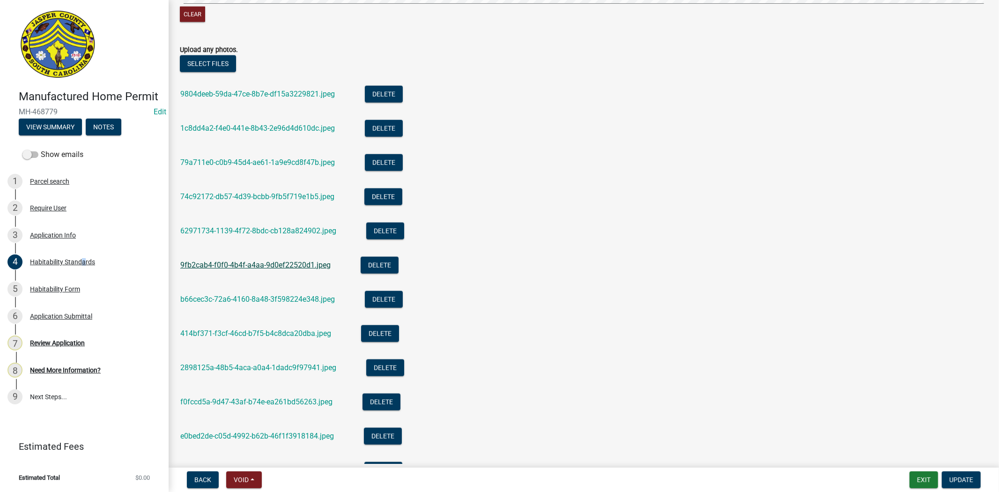
click at [205, 266] on link "9fb2cab4-f0f0-4b4f-a4aa-9d0ef22520d1.jpeg" at bounding box center [255, 264] width 150 height 9
click at [231, 295] on link "b66cec3c-72a6-4160-8a48-3f598224e348.jpeg" at bounding box center [257, 299] width 155 height 9
click at [224, 369] on link "2898125a-48b5-4aca-a0a4-1dadc9f97941.jpeg" at bounding box center [258, 367] width 156 height 9
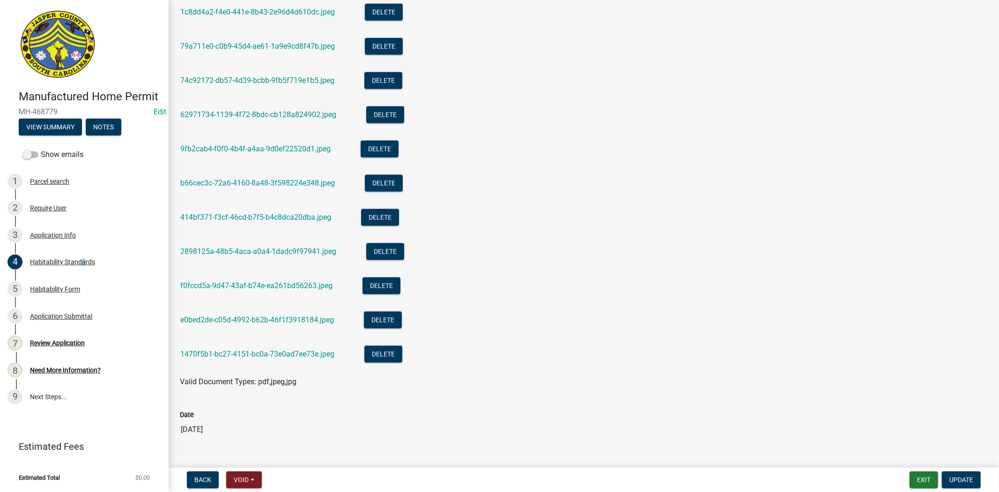
scroll to position [915, 0]
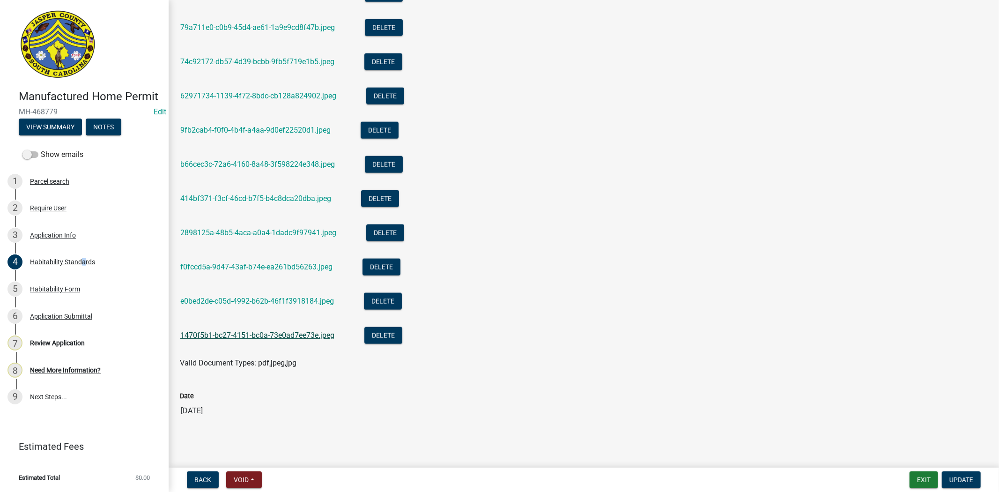
click at [256, 331] on link "1470f5b1-bc27-4151-bc0a-73e0ad7ee73e.jpeg" at bounding box center [257, 335] width 154 height 9
click at [202, 301] on link "e0bed2de-c05d-4992-b62b-46f1f3918184.jpeg" at bounding box center [257, 301] width 154 height 9
click at [235, 265] on link "f0fccd5a-9d47-43af-b74e-ea261bd56263.jpeg" at bounding box center [256, 266] width 152 height 9
click at [255, 199] on link "414bf371-f3cf-46cd-b7f5-b4c8dca20dba.jpeg" at bounding box center [255, 198] width 151 height 9
click at [240, 160] on link "b66cec3c-72a6-4160-8a48-3f598224e348.jpeg" at bounding box center [257, 164] width 155 height 9
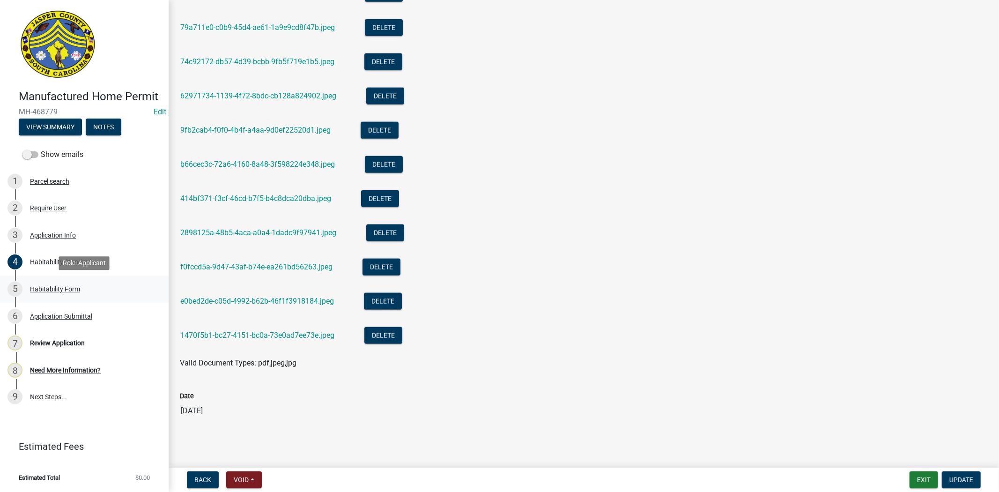
click at [114, 287] on div "5 Habitability Form" at bounding box center [80, 289] width 146 height 15
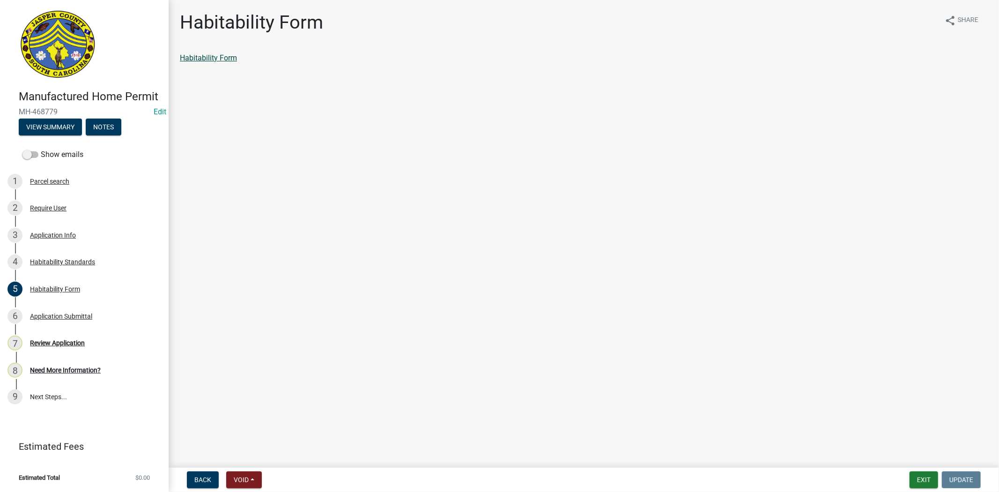
click at [226, 62] on link "Habitability Form" at bounding box center [208, 57] width 57 height 9
click at [48, 311] on div "6 Application Submittal" at bounding box center [80, 316] width 146 height 15
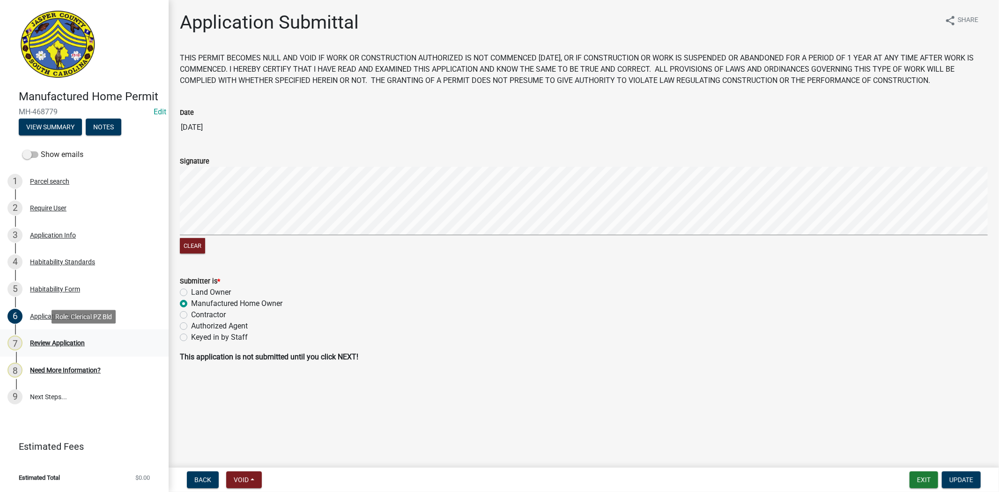
click at [39, 344] on div "Review Application" at bounding box center [57, 343] width 55 height 7
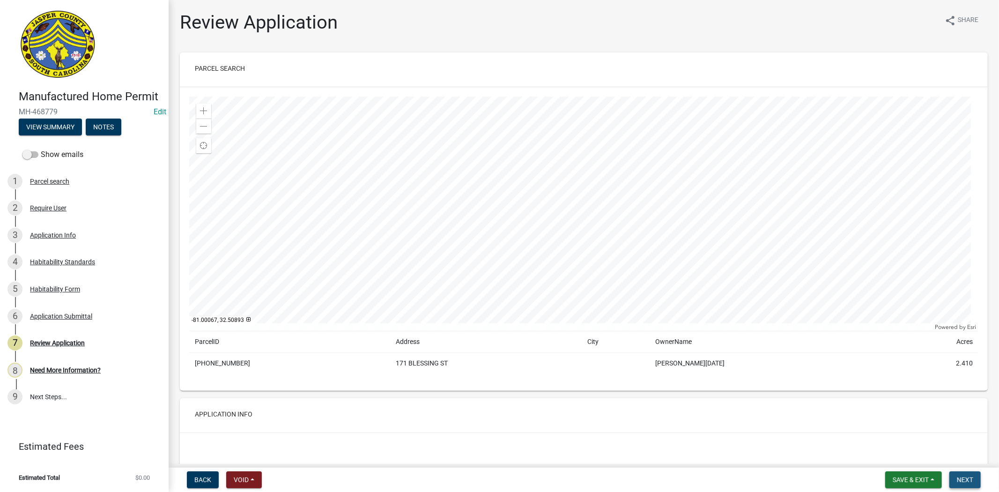
click at [972, 483] on span "Next" at bounding box center [965, 479] width 16 height 7
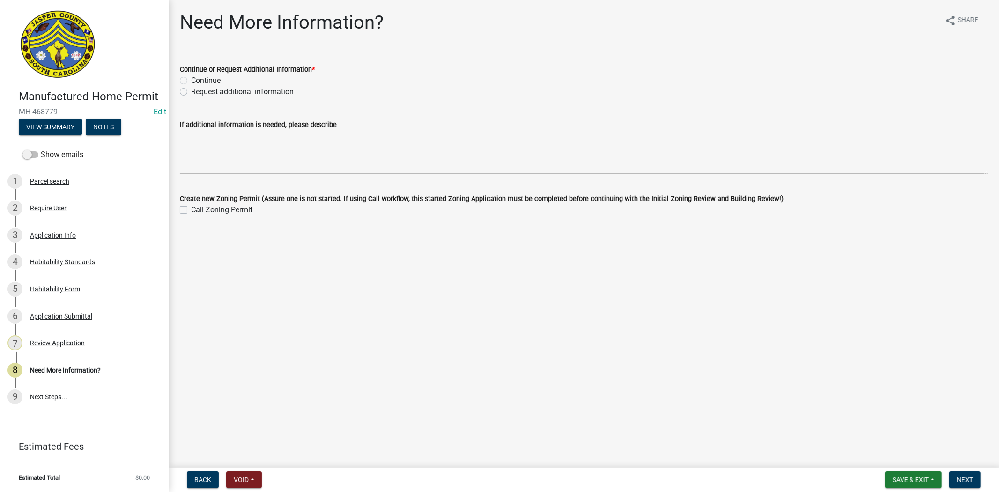
click at [191, 91] on label "Request additional information" at bounding box center [242, 91] width 103 height 11
click at [191, 91] on input "Request additional information" at bounding box center [194, 89] width 6 height 6
radio input "true"
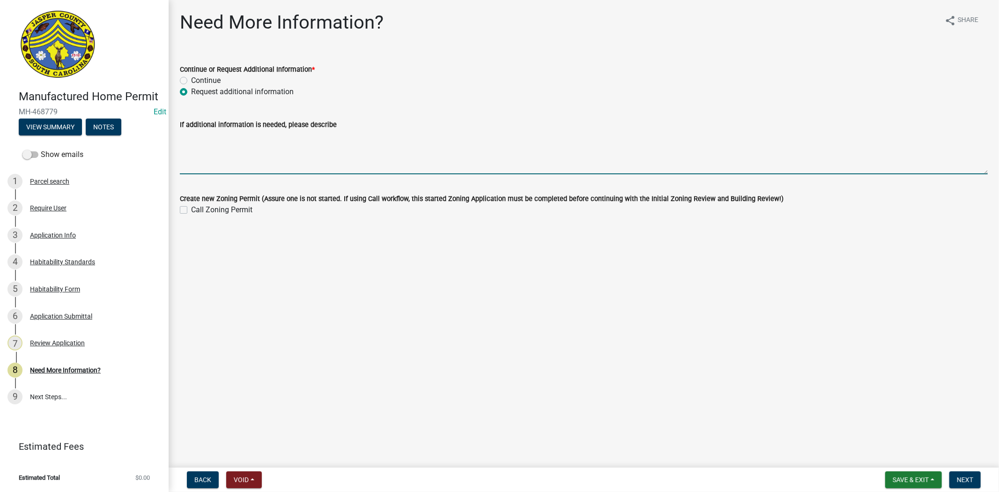
drag, startPoint x: 197, startPoint y: 138, endPoint x: 188, endPoint y: 123, distance: 17.4
click at [197, 134] on textarea "If additional information is needed, please describe" at bounding box center [584, 152] width 808 height 44
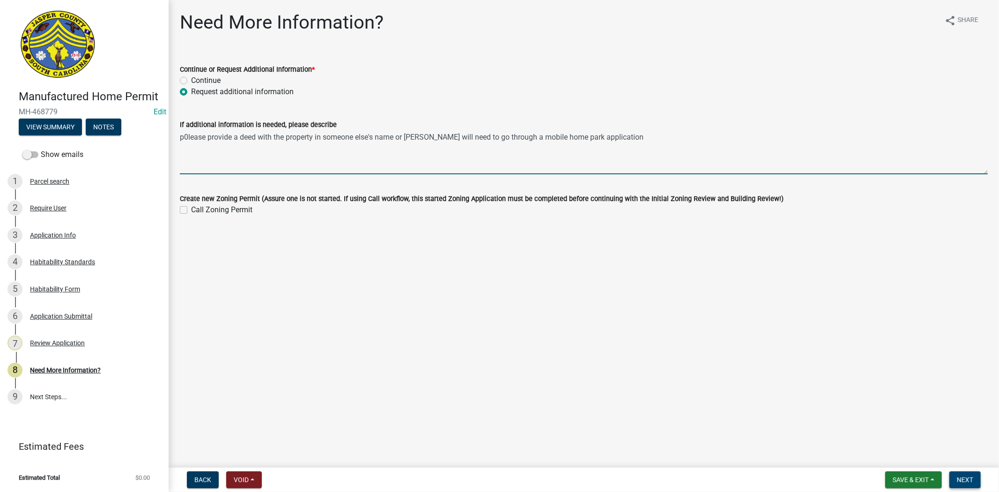
type textarea "p0lease provide a deed with the property in someone else's name or Mrs. walling…"
click at [965, 474] on button "Next" at bounding box center [965, 479] width 31 height 17
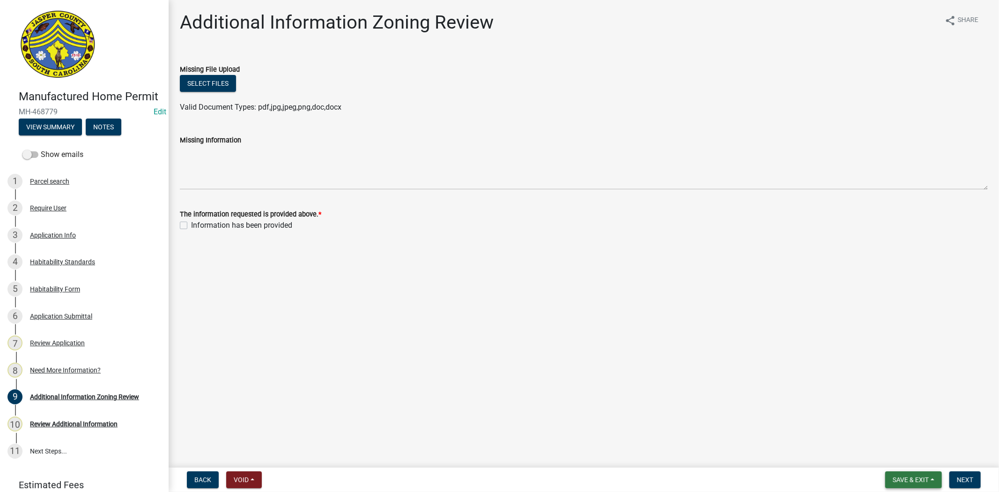
click at [910, 473] on button "Save & Exit" at bounding box center [913, 479] width 57 height 17
click at [905, 451] on button "Save & Exit" at bounding box center [904, 455] width 75 height 22
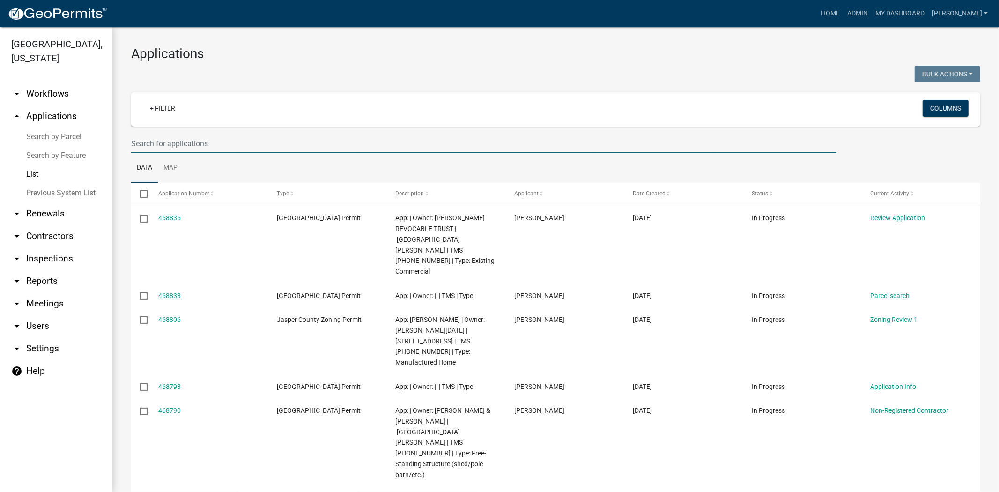
click at [255, 149] on input "text" at bounding box center [484, 143] width 706 height 19
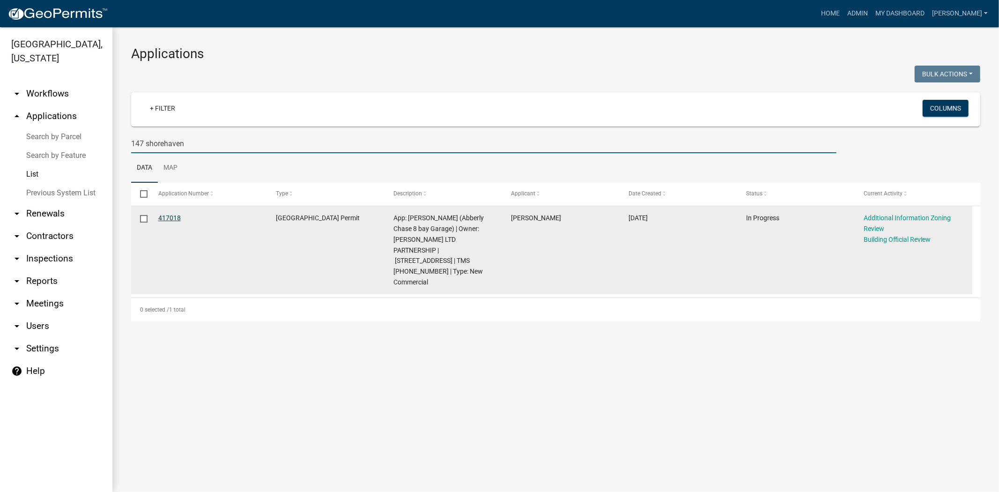
type input "147 shorehaven"
click at [179, 216] on link "417018" at bounding box center [169, 217] width 22 height 7
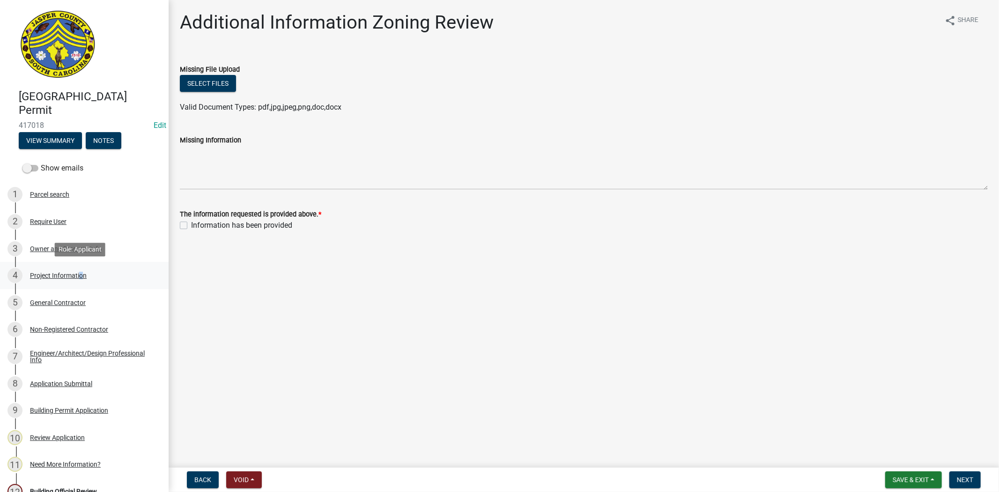
click at [78, 279] on div "4 Project Information" at bounding box center [80, 275] width 146 height 15
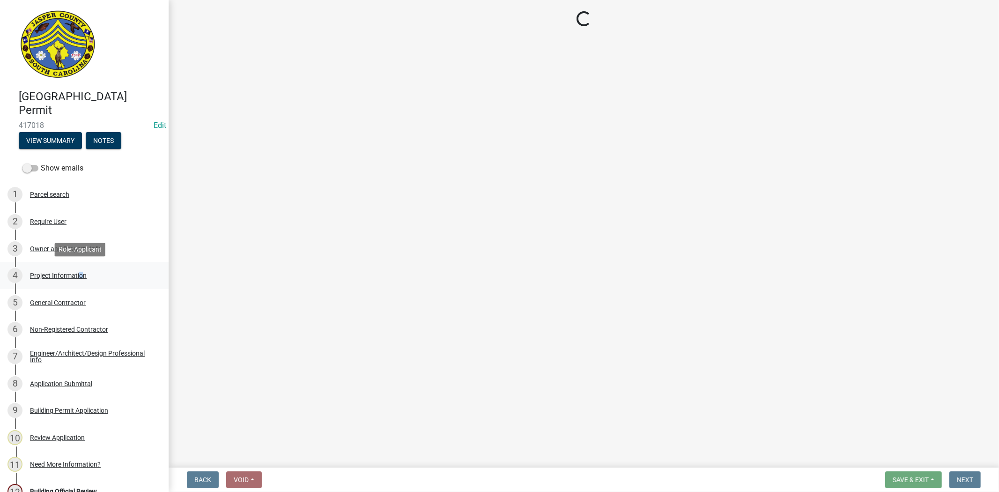
select select "d8ad81b1-fb71-4473-8687-b7f73eb7480a"
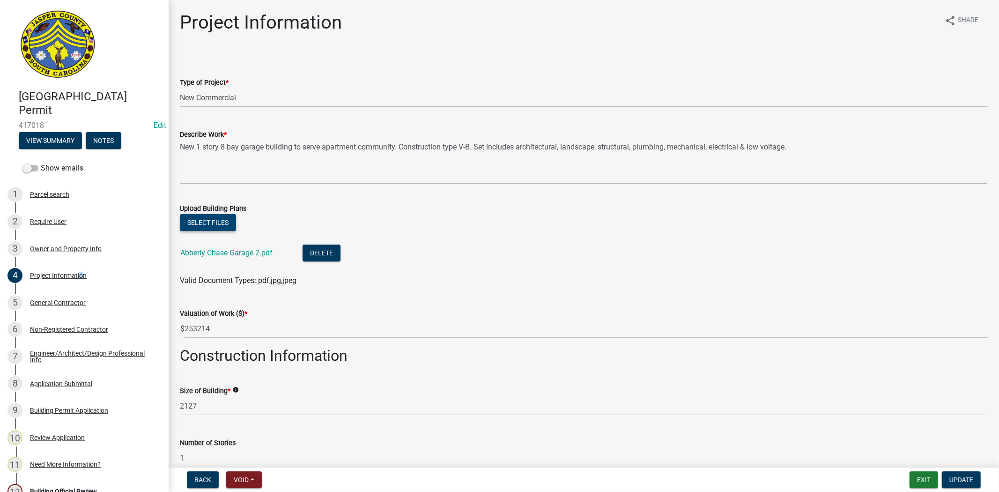
click at [203, 221] on button "Select files" at bounding box center [208, 222] width 56 height 17
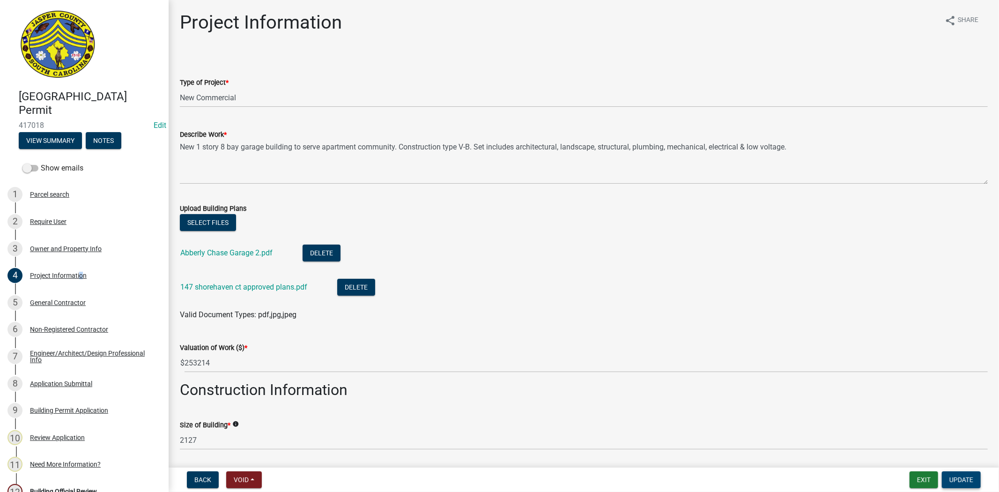
click at [955, 484] on button "Update" at bounding box center [961, 479] width 39 height 17
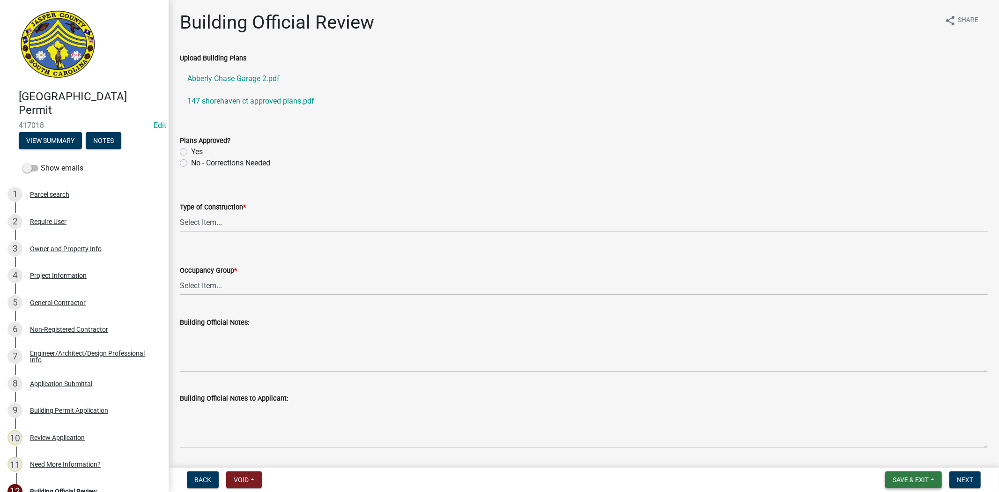
click at [913, 476] on span "Save & Exit" at bounding box center [911, 479] width 36 height 7
click at [902, 456] on button "Save & Exit" at bounding box center [904, 455] width 75 height 22
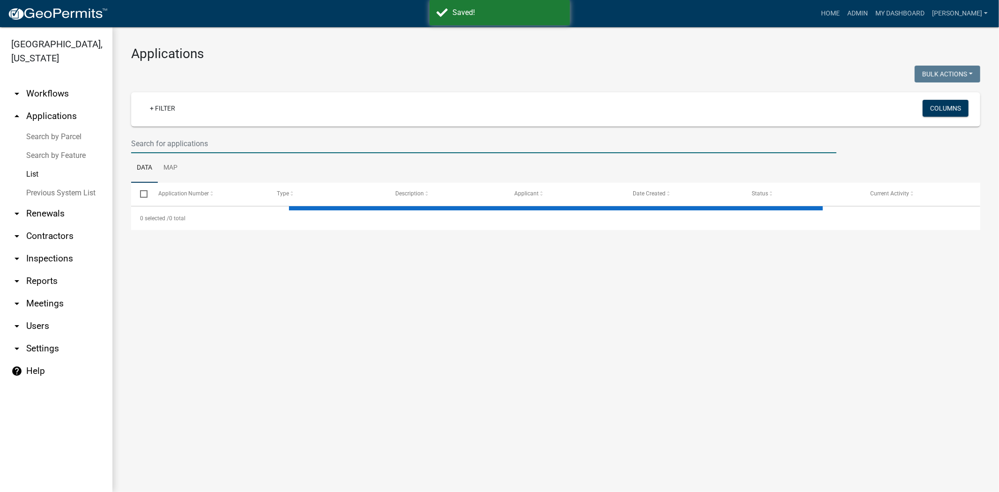
click at [228, 147] on input "text" at bounding box center [484, 143] width 706 height 19
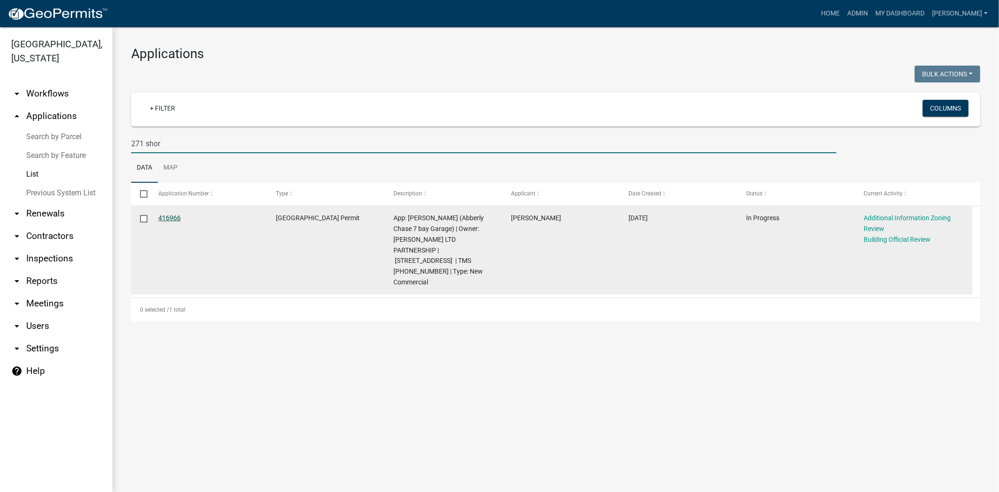
type input "271 shor"
click at [176, 217] on link "416966" at bounding box center [169, 217] width 22 height 7
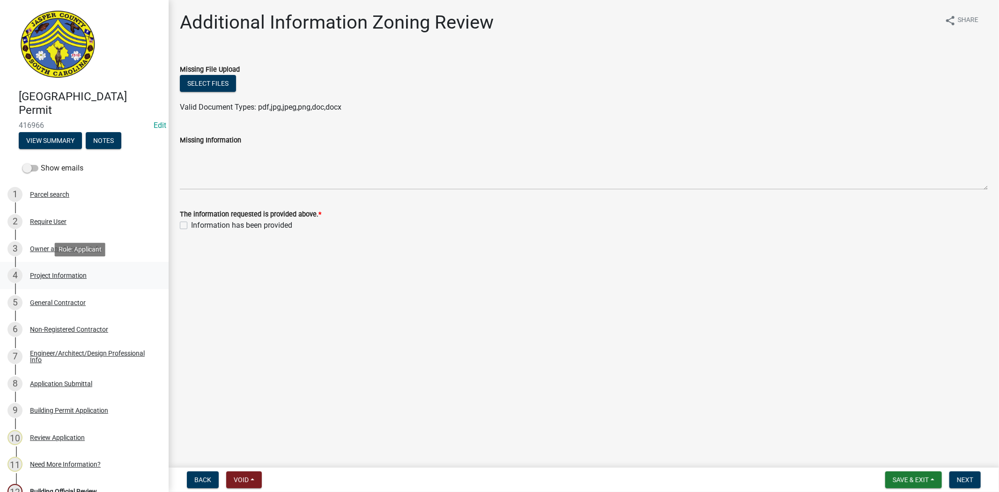
click at [64, 278] on div "Project Information" at bounding box center [58, 275] width 57 height 7
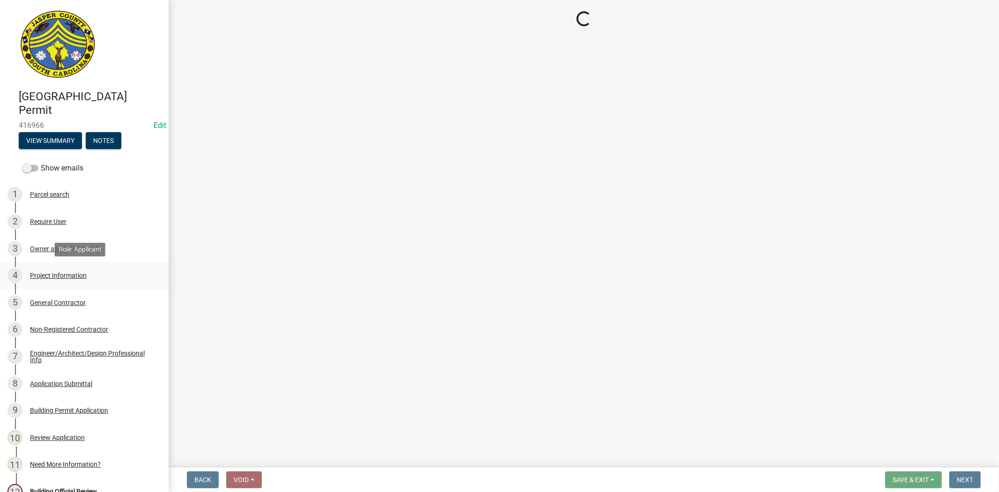
select select "d8ad81b1-fb71-4473-8687-b7f73eb7480a"
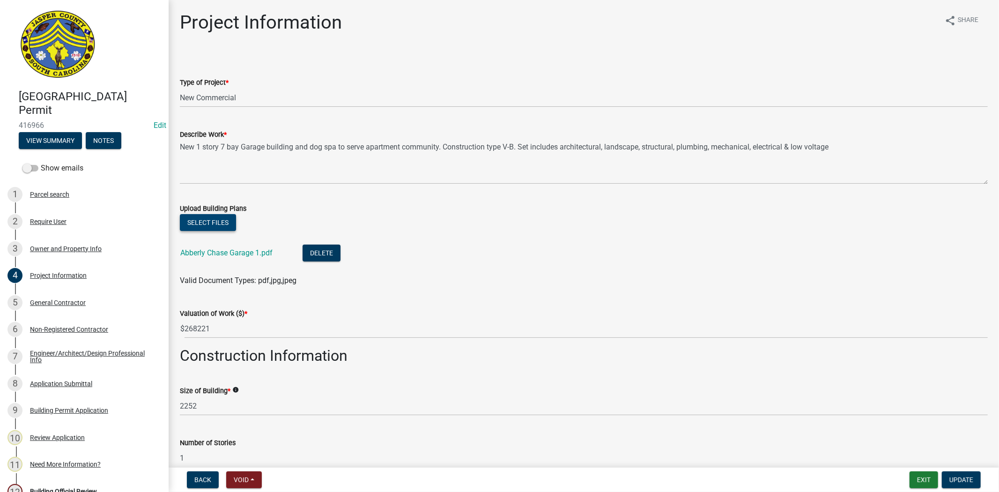
click at [198, 220] on button "Select files" at bounding box center [208, 222] width 56 height 17
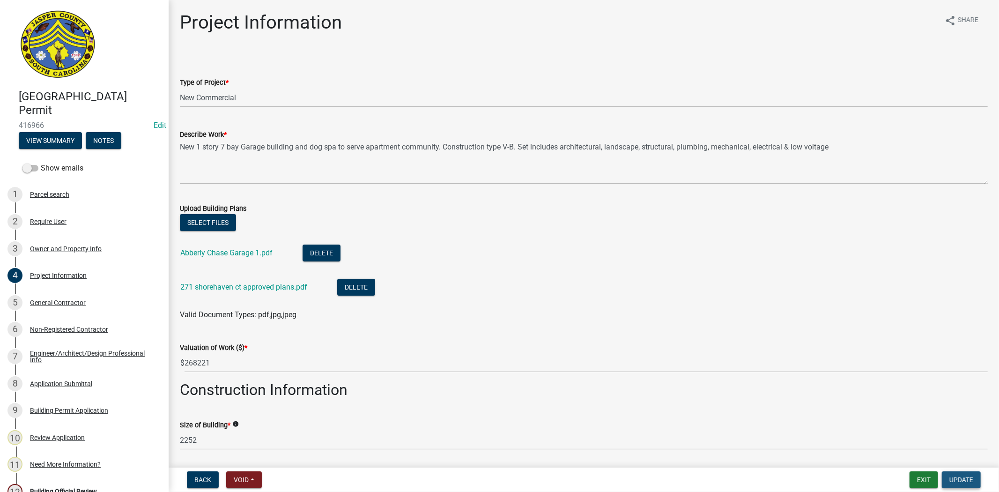
click at [956, 483] on span "Update" at bounding box center [962, 479] width 24 height 7
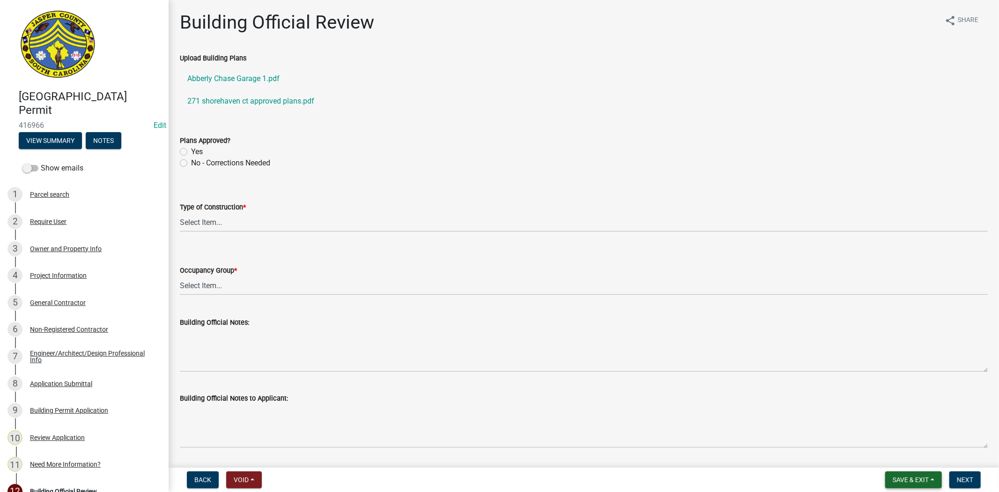
click at [901, 476] on span "Save & Exit" at bounding box center [911, 479] width 36 height 7
click at [902, 463] on button "Save & Exit" at bounding box center [904, 455] width 75 height 22
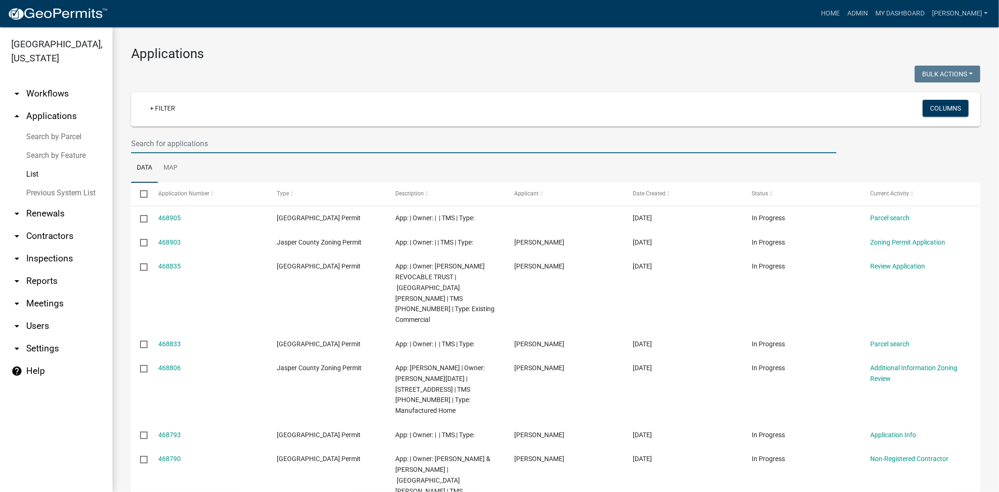
drag, startPoint x: 173, startPoint y: 139, endPoint x: 187, endPoint y: 141, distance: 14.2
click at [173, 139] on input "text" at bounding box center [484, 143] width 706 height 19
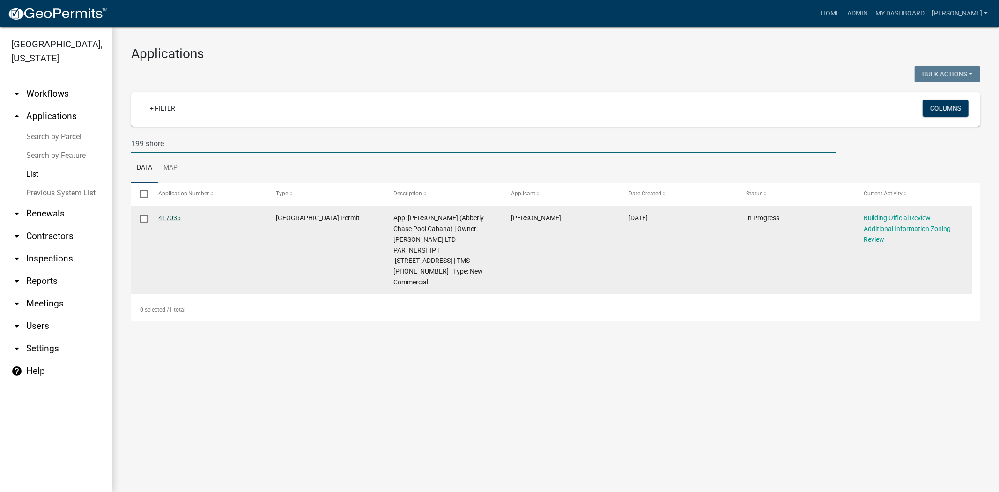
type input "199 shore"
click at [164, 219] on link "417036" at bounding box center [169, 217] width 22 height 7
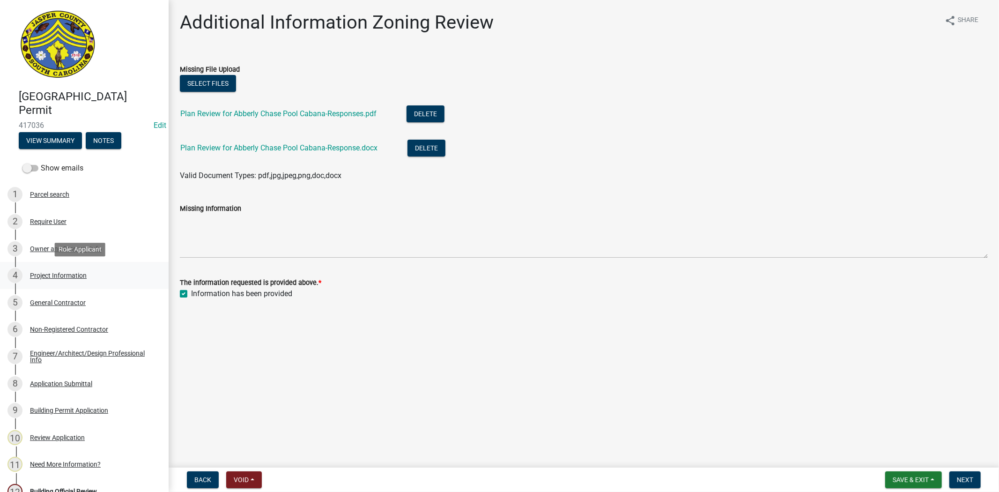
click at [70, 274] on div "Project Information" at bounding box center [58, 275] width 57 height 7
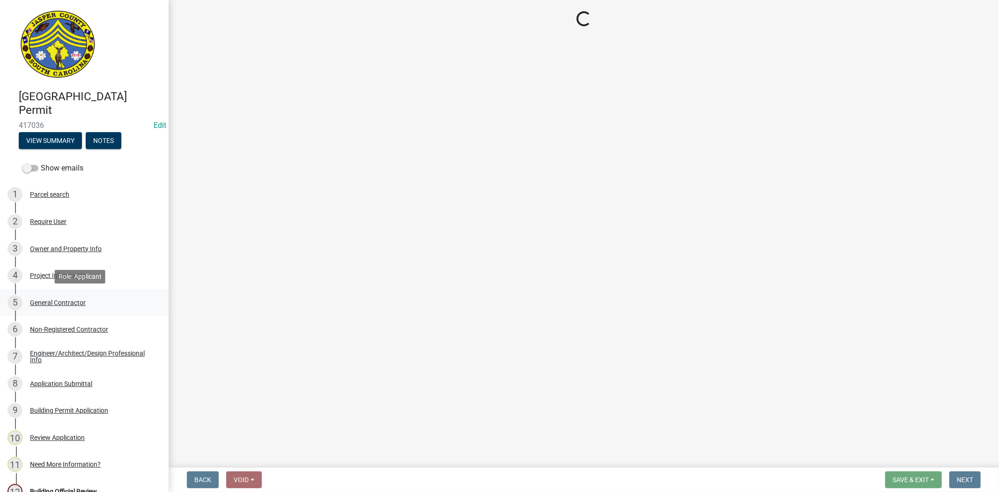
select select "d8ad81b1-fb71-4473-8687-b7f73eb7480a"
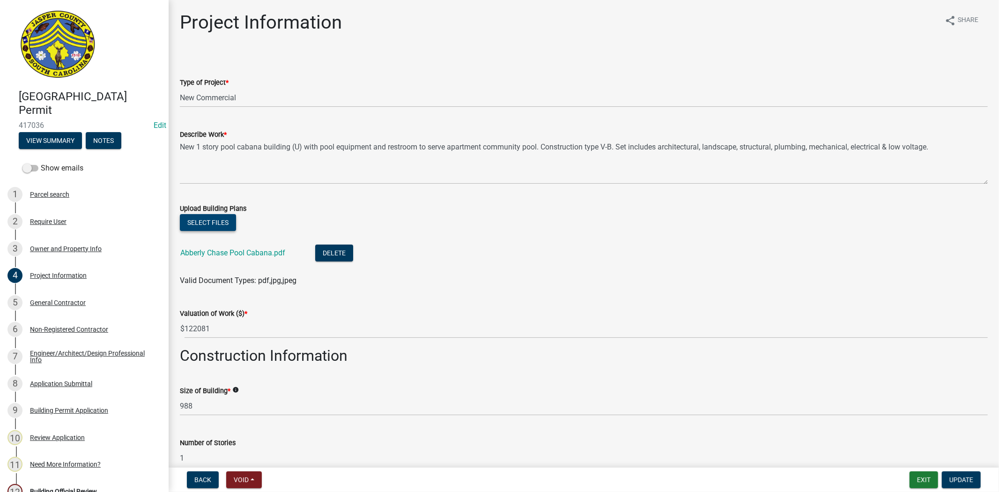
drag, startPoint x: 180, startPoint y: 232, endPoint x: 184, endPoint y: 225, distance: 8.4
click at [181, 230] on div "Select files" at bounding box center [584, 223] width 808 height 19
click at [184, 224] on button "Select files" at bounding box center [208, 222] width 56 height 17
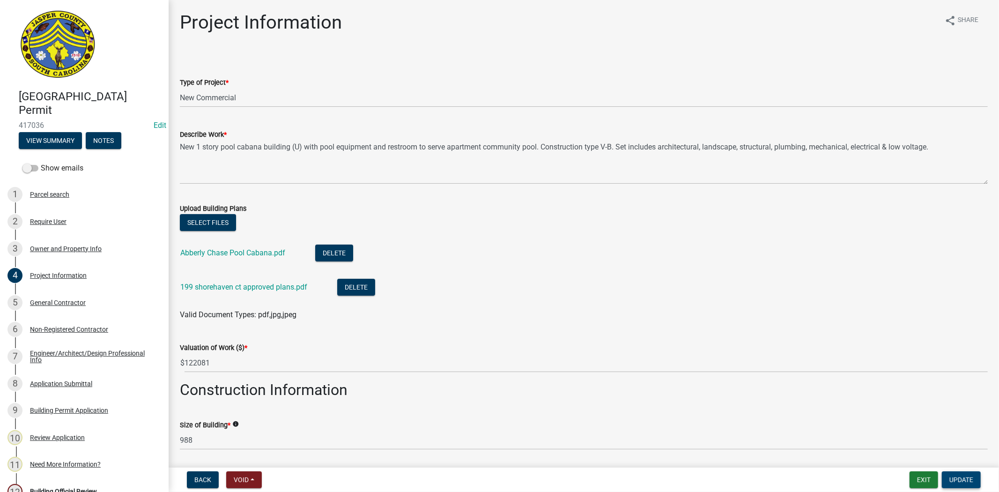
click at [961, 476] on span "Update" at bounding box center [962, 479] width 24 height 7
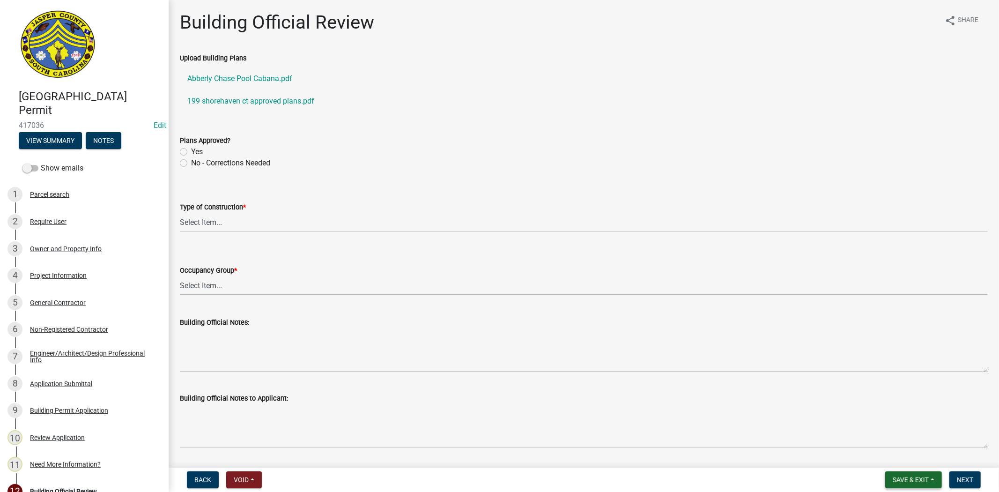
click at [912, 478] on span "Save & Exit" at bounding box center [911, 479] width 36 height 7
click at [914, 452] on button "Save & Exit" at bounding box center [904, 455] width 75 height 22
